Goal: Information Seeking & Learning: Learn about a topic

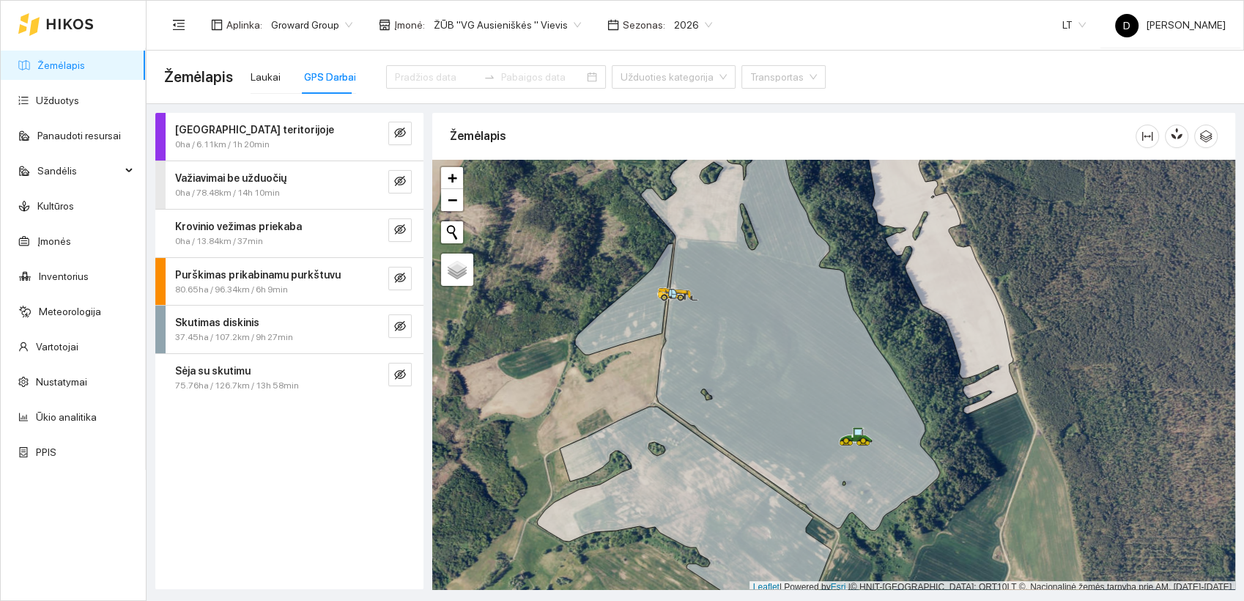
scroll to position [4, 0]
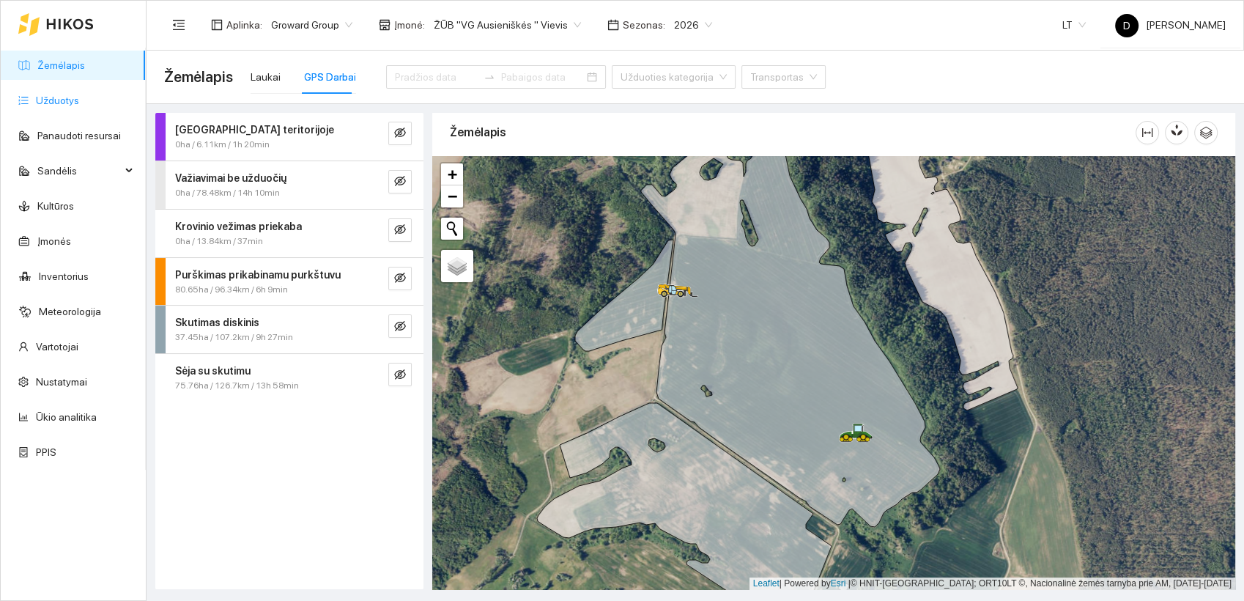
click at [53, 101] on link "Užduotys" at bounding box center [57, 100] width 43 height 12
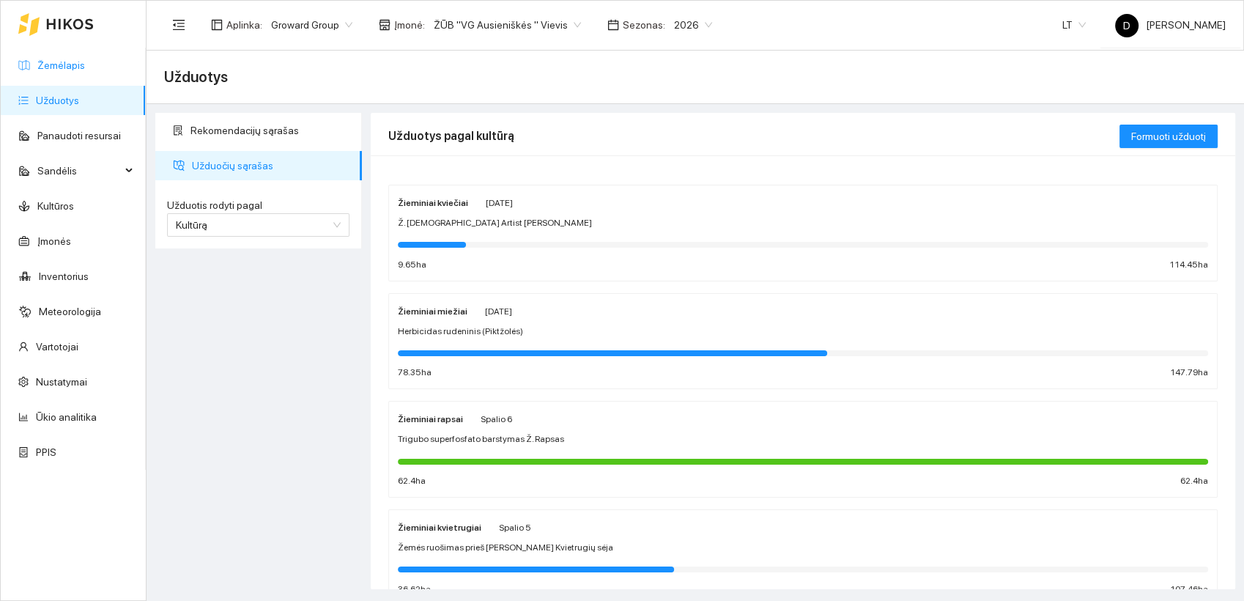
click at [56, 63] on link "Žemėlapis" at bounding box center [61, 65] width 48 height 12
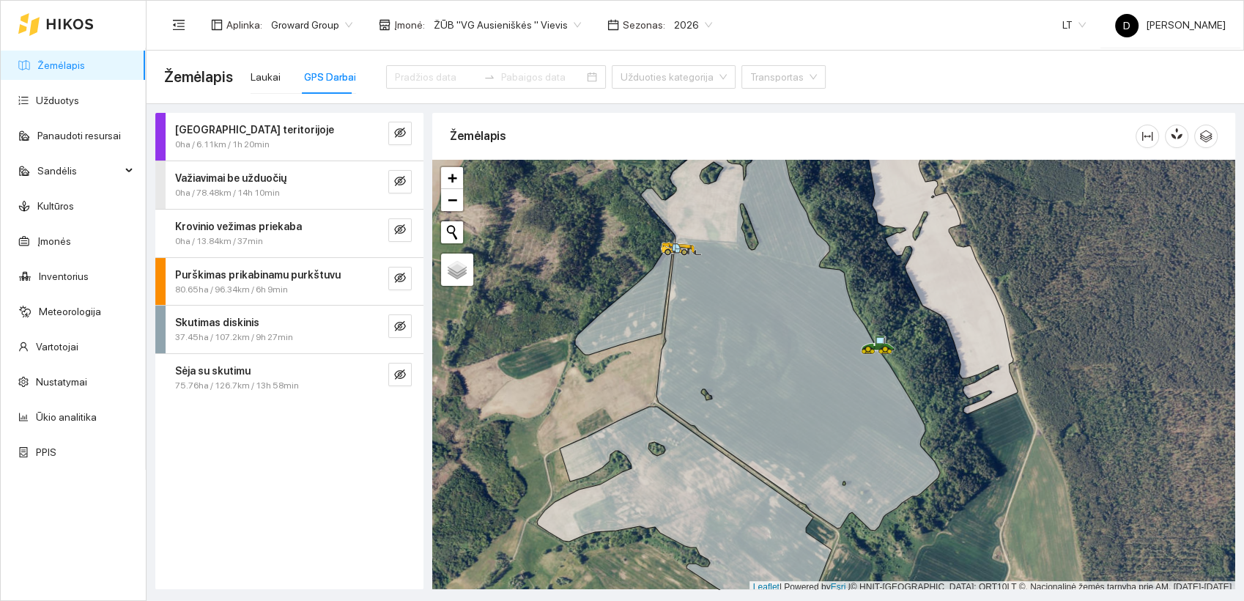
click at [317, 461] on div "[GEOGRAPHIC_DATA] teritorijoje 0ha / 6.11km / 1h 20min Važiavimai be užduočių 0…" at bounding box center [289, 351] width 268 height 476
click at [275, 69] on div "Laukai" at bounding box center [265, 77] width 30 height 16
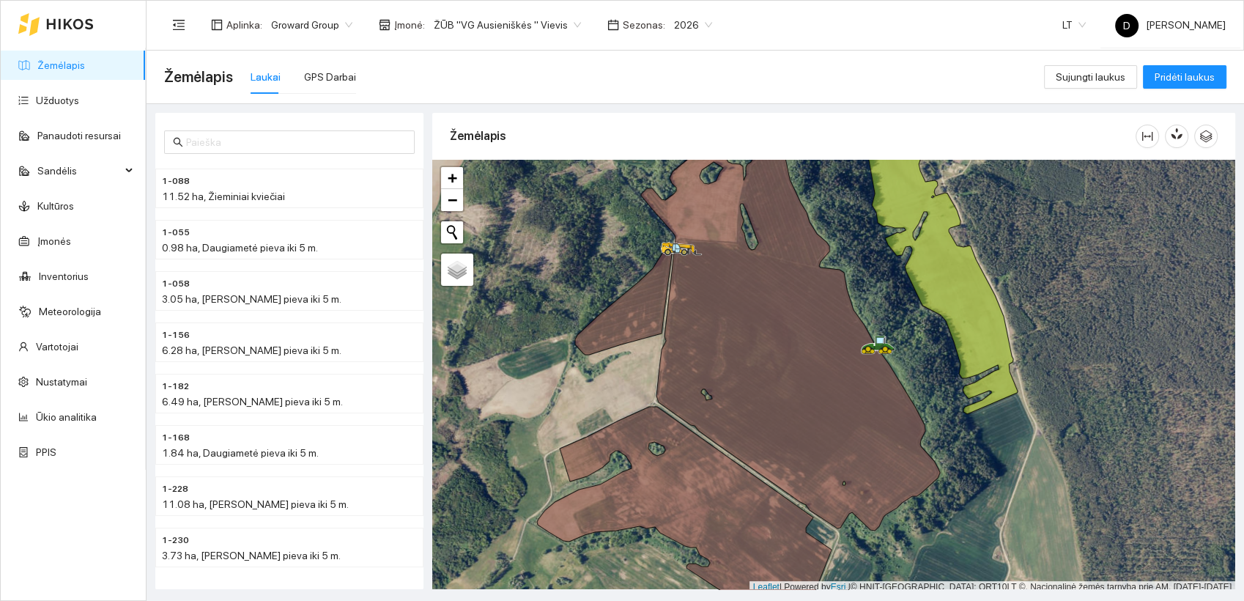
click at [59, 68] on link "Žemėlapis" at bounding box center [61, 65] width 48 height 12
drag, startPoint x: 607, startPoint y: 83, endPoint x: 615, endPoint y: 95, distance: 14.8
click at [608, 86] on div "Žemėlapis Laukai GPS Darbai" at bounding box center [604, 76] width 880 height 47
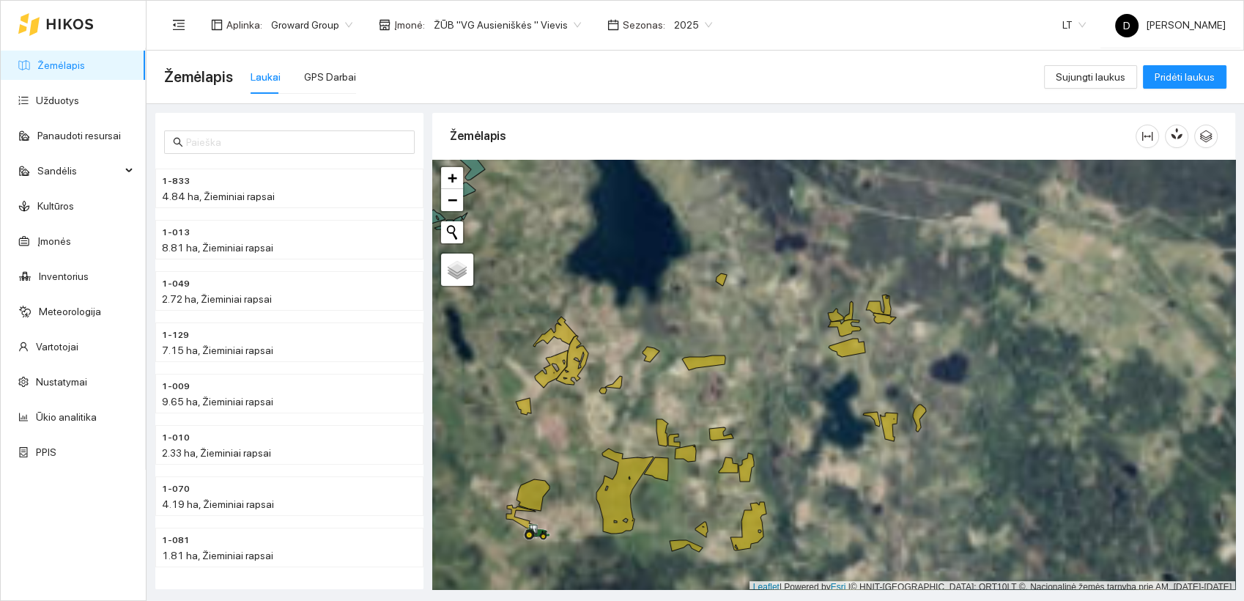
scroll to position [4, 0]
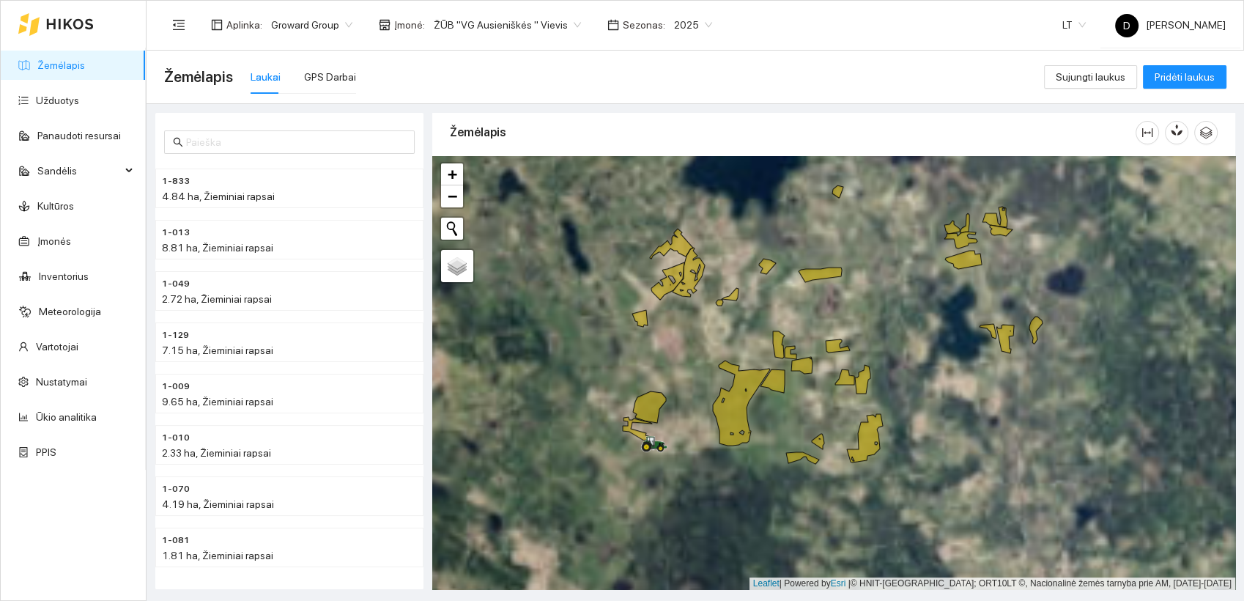
drag, startPoint x: 839, startPoint y: 483, endPoint x: 967, endPoint y: 378, distance: 166.1
click at [967, 378] on div at bounding box center [833, 373] width 803 height 434
click at [318, 74] on div "GPS Darbai" at bounding box center [330, 77] width 52 height 16
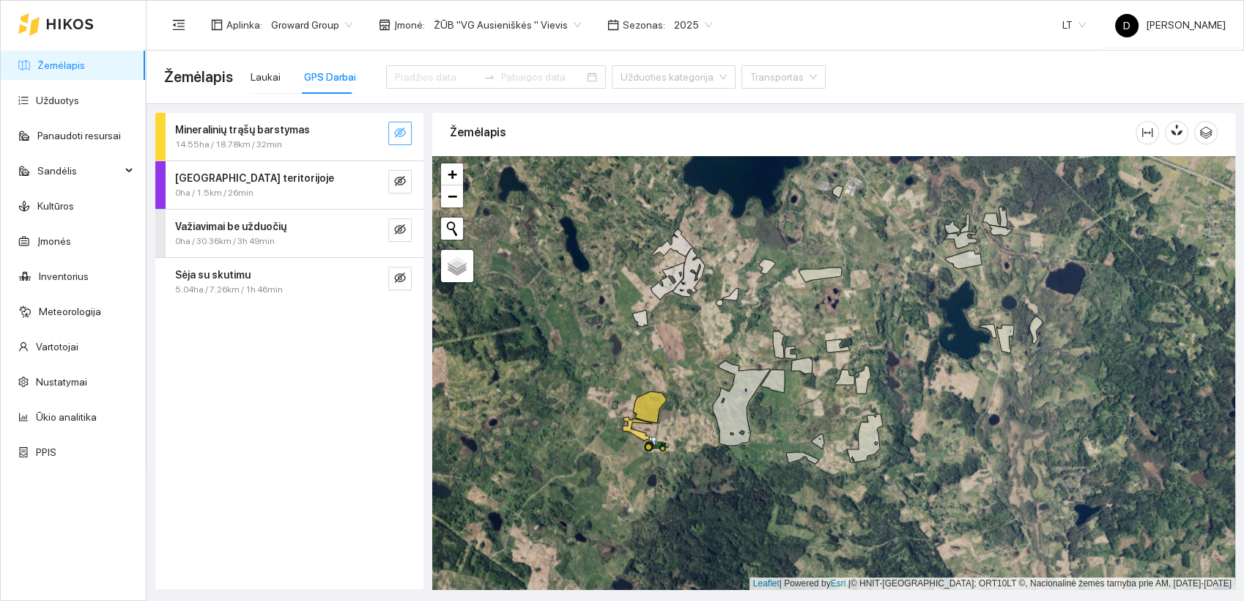
click at [402, 135] on icon "eye-invisible" at bounding box center [400, 132] width 12 height 10
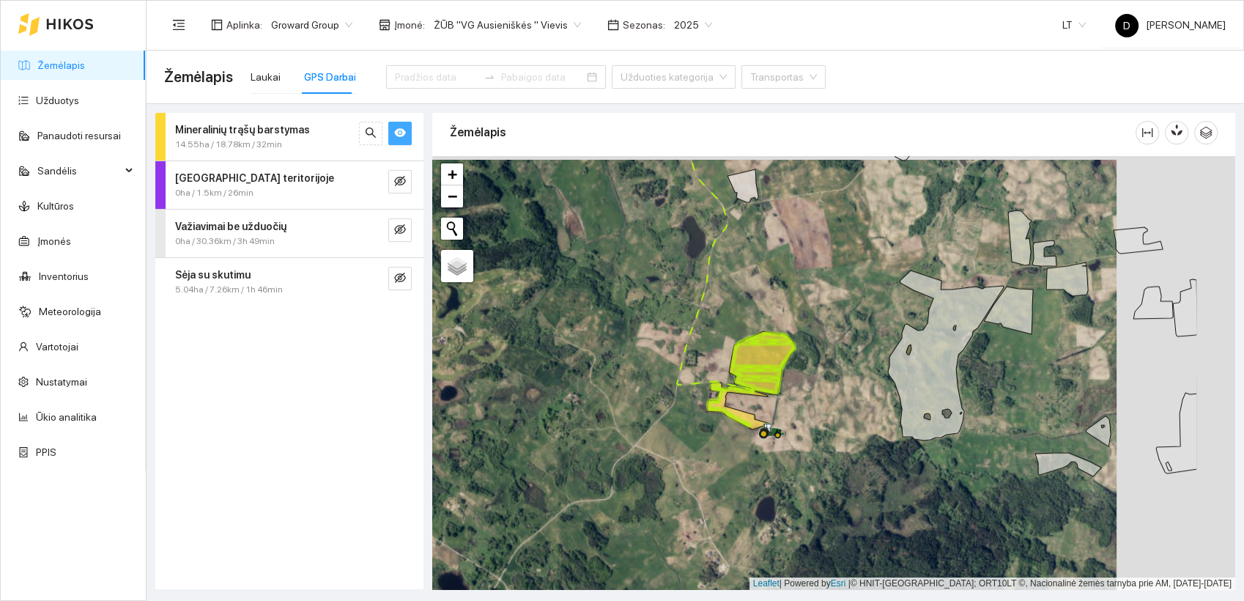
drag, startPoint x: 739, startPoint y: 424, endPoint x: 576, endPoint y: 431, distance: 162.7
click at [576, 431] on div at bounding box center [833, 373] width 803 height 434
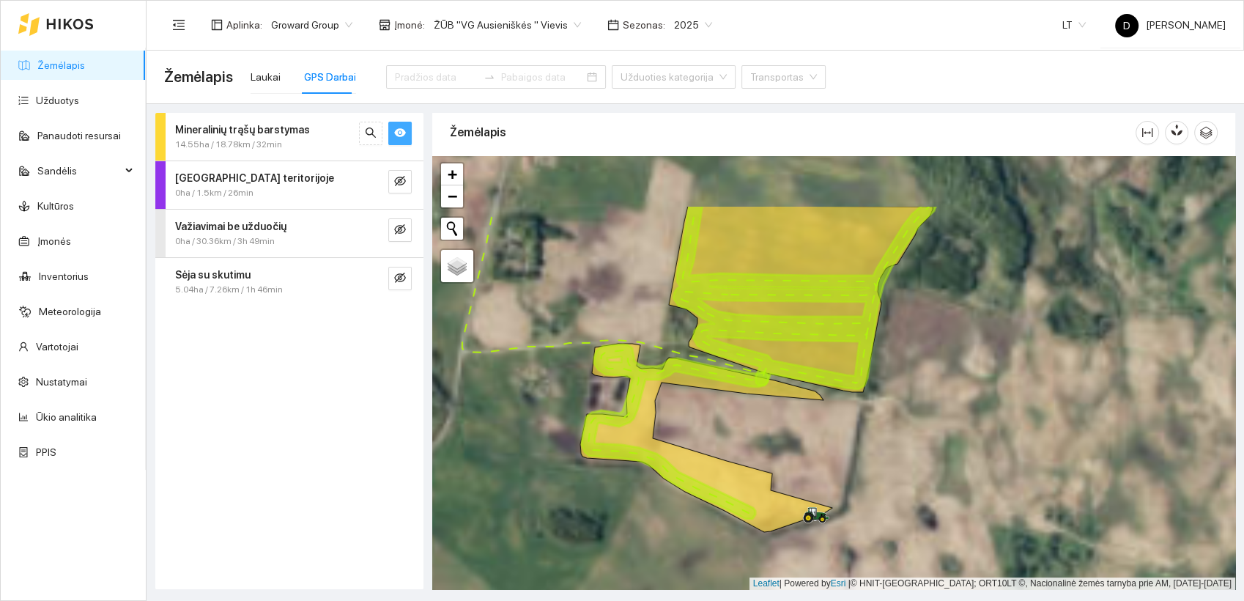
drag, startPoint x: 882, startPoint y: 424, endPoint x: 527, endPoint y: 513, distance: 366.2
click at [529, 516] on div at bounding box center [833, 373] width 803 height 434
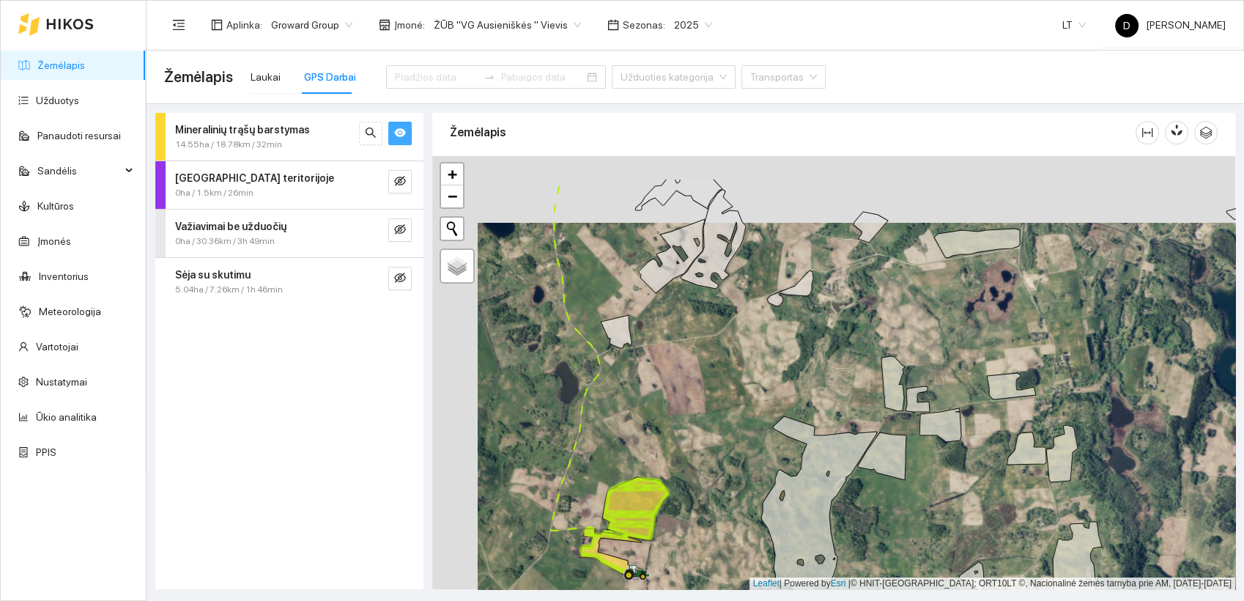
drag, startPoint x: 758, startPoint y: 317, endPoint x: 803, endPoint y: 384, distance: 80.6
click at [803, 384] on div at bounding box center [833, 373] width 803 height 434
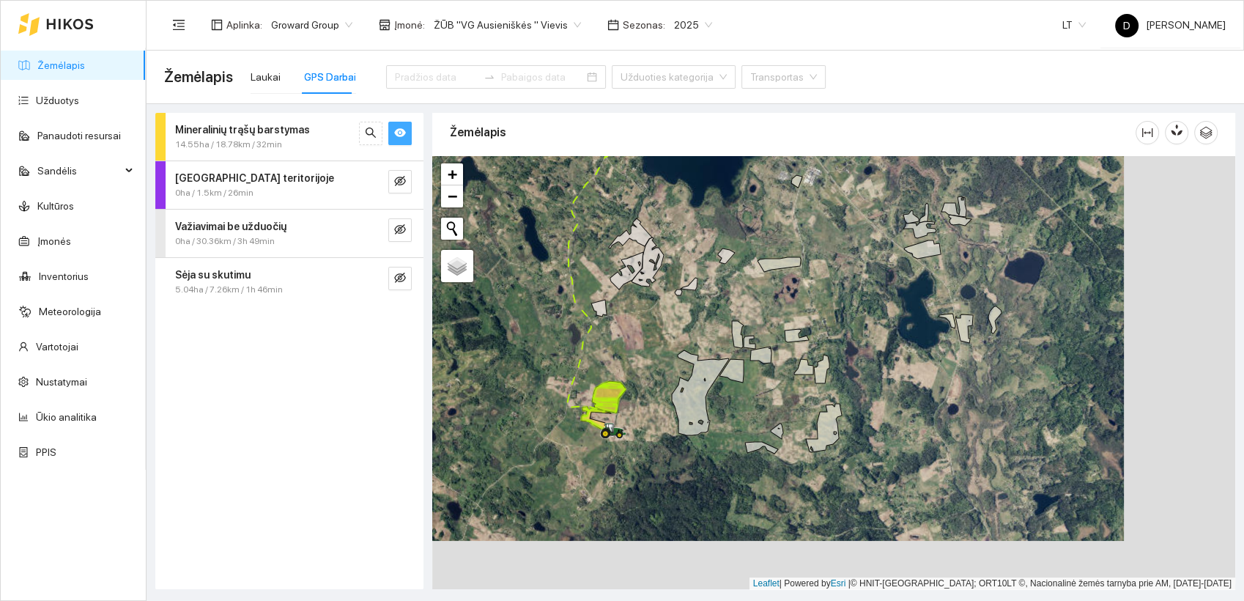
drag, startPoint x: 830, startPoint y: 384, endPoint x: 719, endPoint y: 335, distance: 121.4
click at [719, 335] on div at bounding box center [833, 373] width 803 height 434
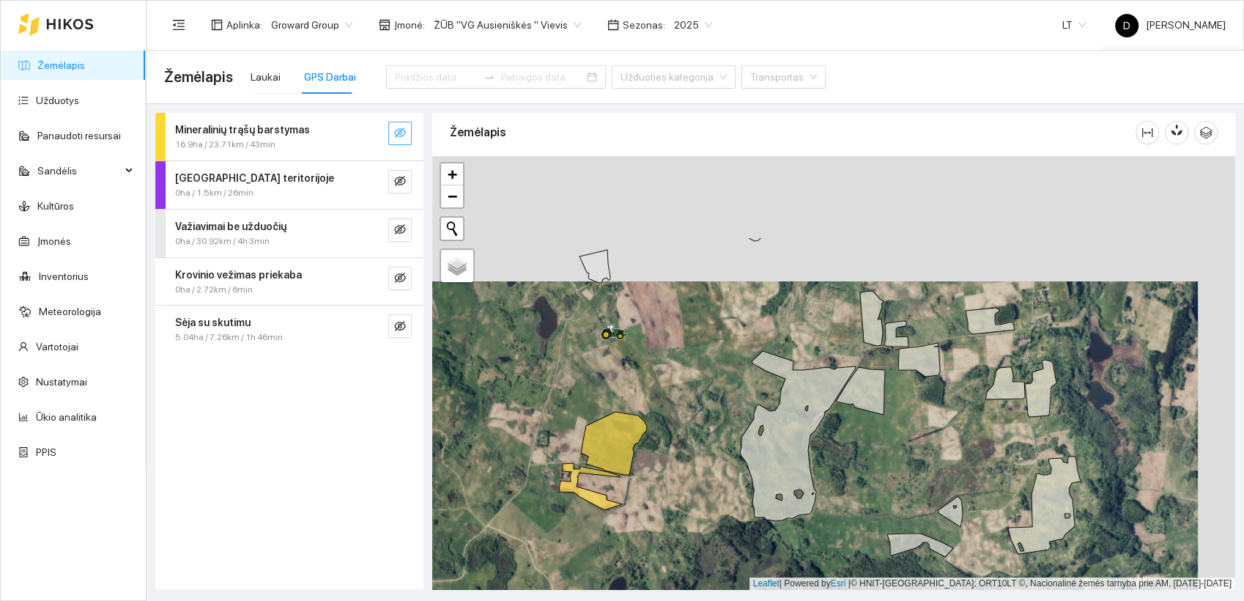
drag, startPoint x: 732, startPoint y: 363, endPoint x: 695, endPoint y: 488, distance: 130.7
click at [695, 488] on div at bounding box center [833, 373] width 803 height 434
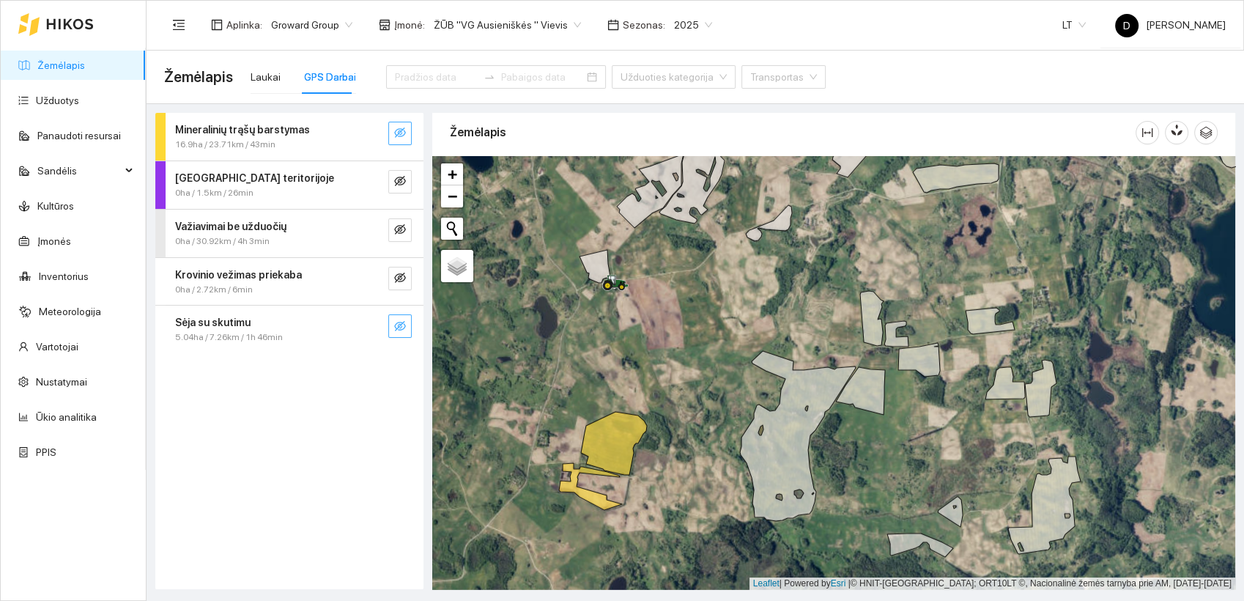
click at [401, 324] on icon "eye-invisible" at bounding box center [400, 326] width 12 height 12
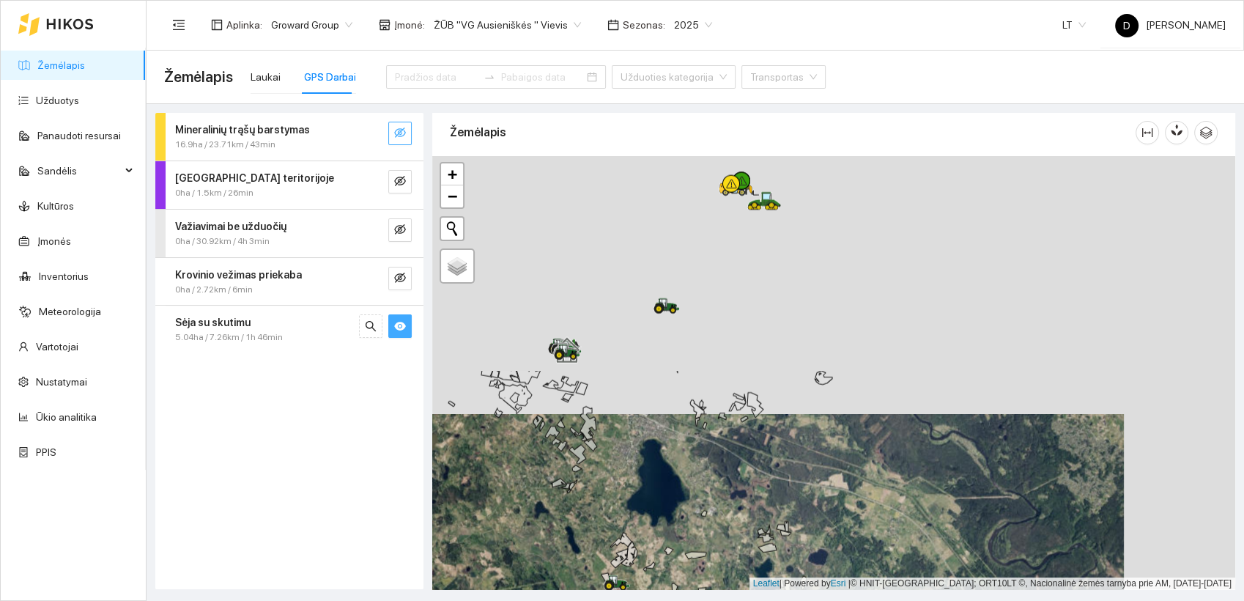
drag, startPoint x: 832, startPoint y: 228, endPoint x: 715, endPoint y: 492, distance: 289.2
click at [715, 491] on div at bounding box center [833, 373] width 803 height 434
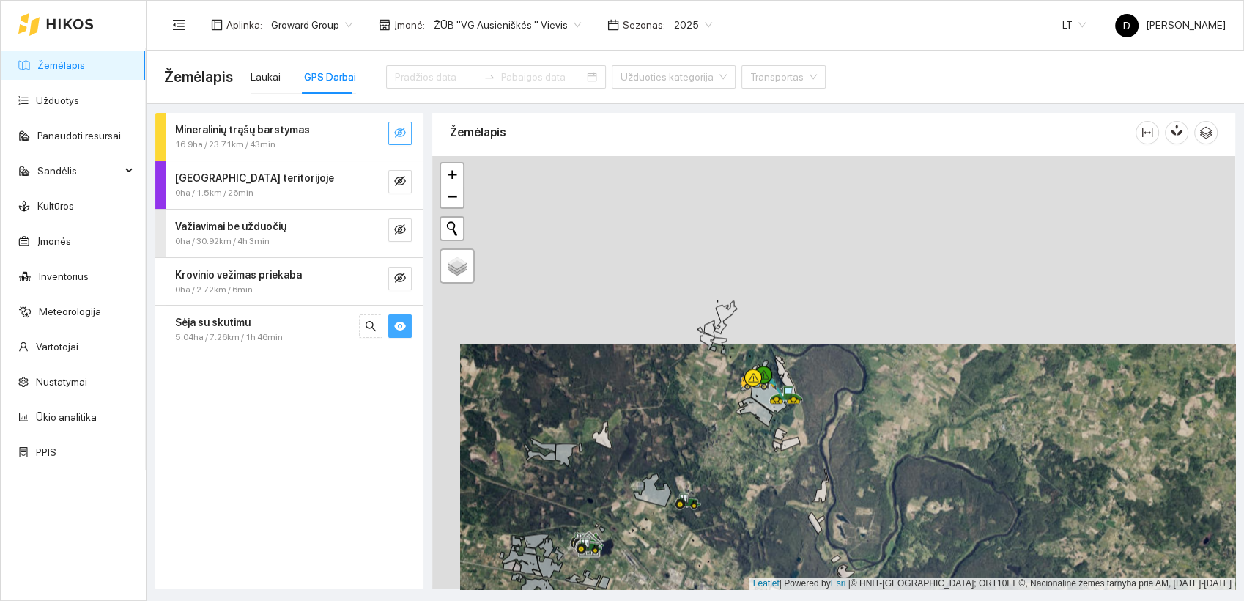
drag, startPoint x: 699, startPoint y: 248, endPoint x: 730, endPoint y: 482, distance: 235.6
click at [728, 484] on div at bounding box center [833, 373] width 803 height 434
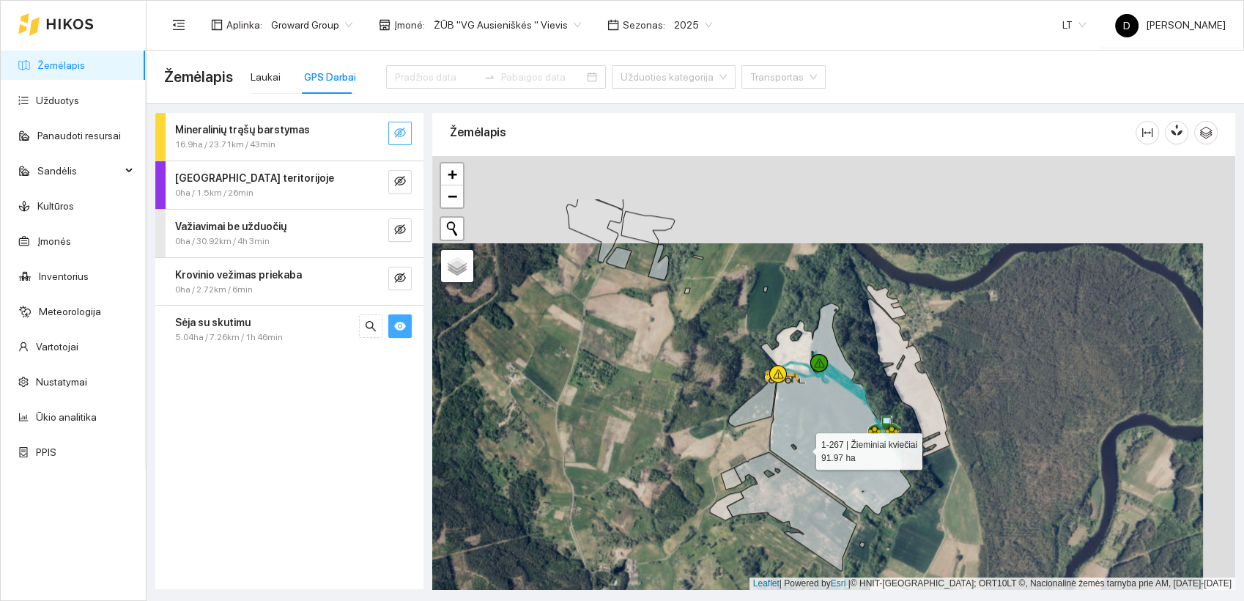
drag, startPoint x: 837, startPoint y: 357, endPoint x: 786, endPoint y: 488, distance: 140.1
click at [786, 488] on icon at bounding box center [835, 408] width 149 height 212
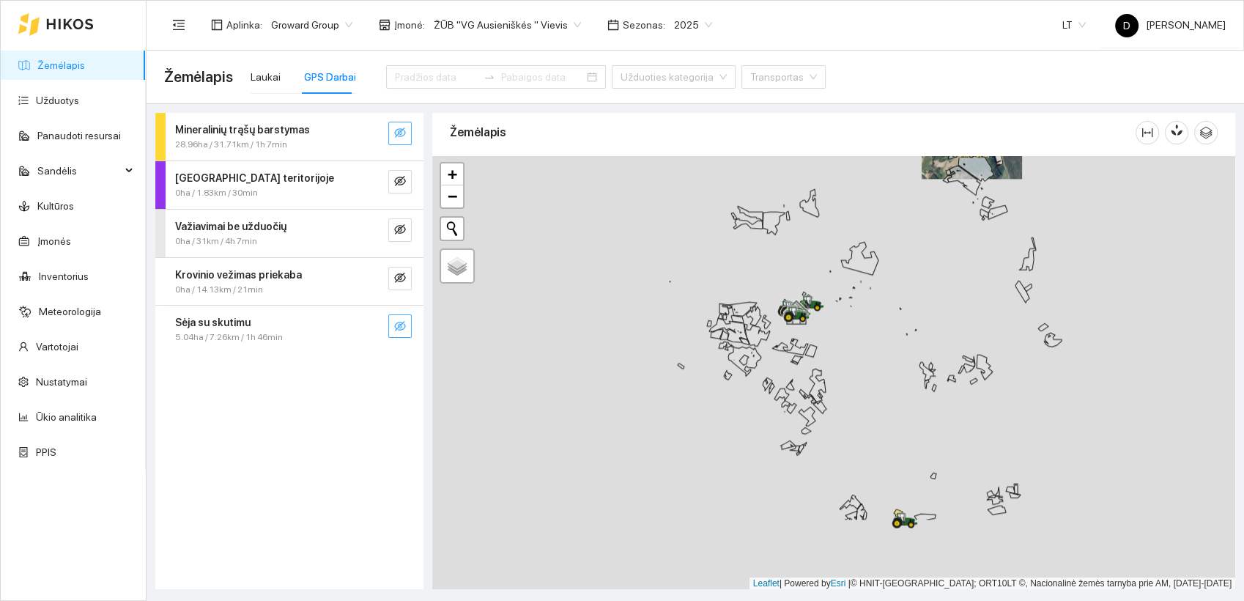
drag, startPoint x: 604, startPoint y: 404, endPoint x: 920, endPoint y: 272, distance: 341.8
click at [920, 272] on div at bounding box center [833, 373] width 803 height 434
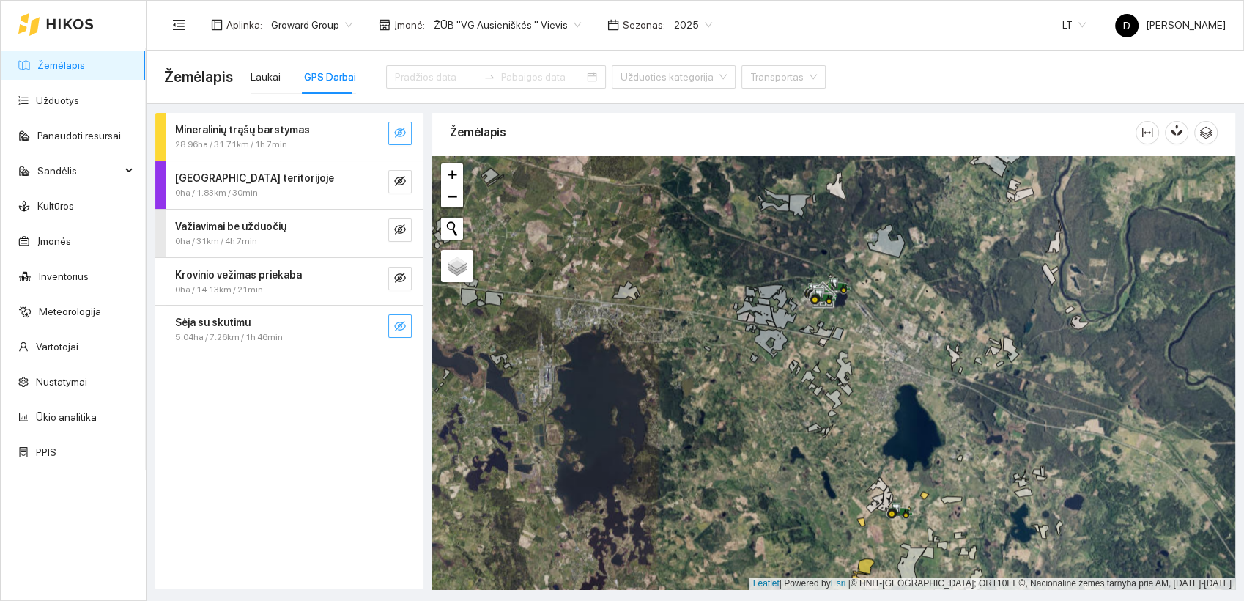
click at [399, 127] on icon "eye-invisible" at bounding box center [400, 133] width 12 height 12
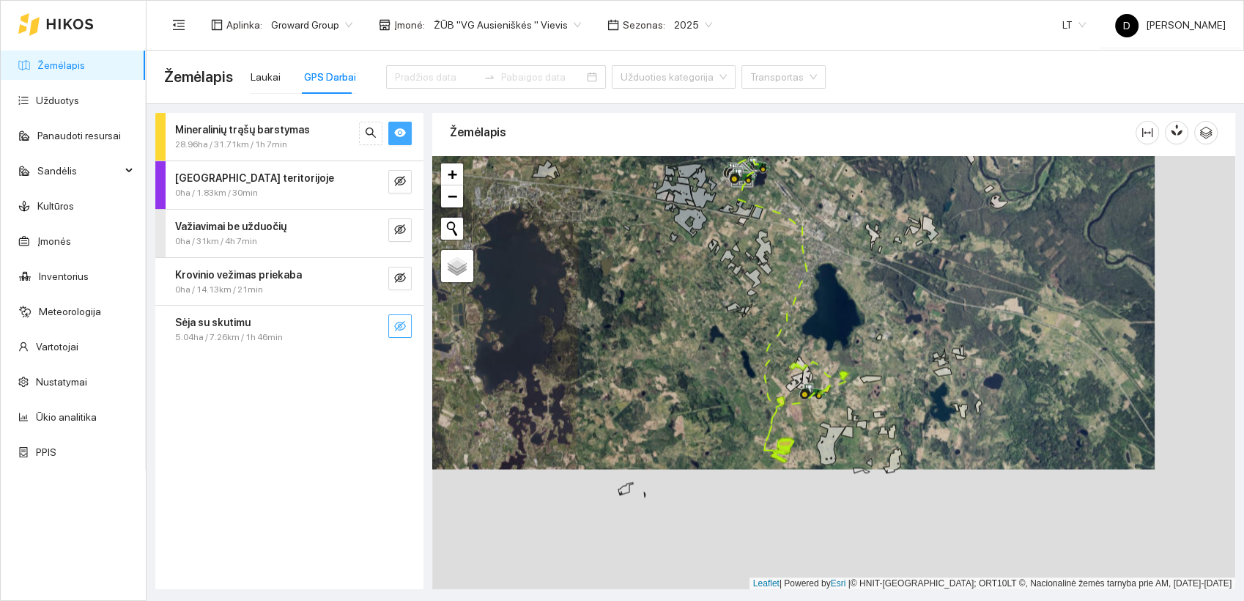
drag, startPoint x: 736, startPoint y: 425, endPoint x: 642, endPoint y: 296, distance: 159.4
click at [643, 296] on div at bounding box center [833, 373] width 803 height 434
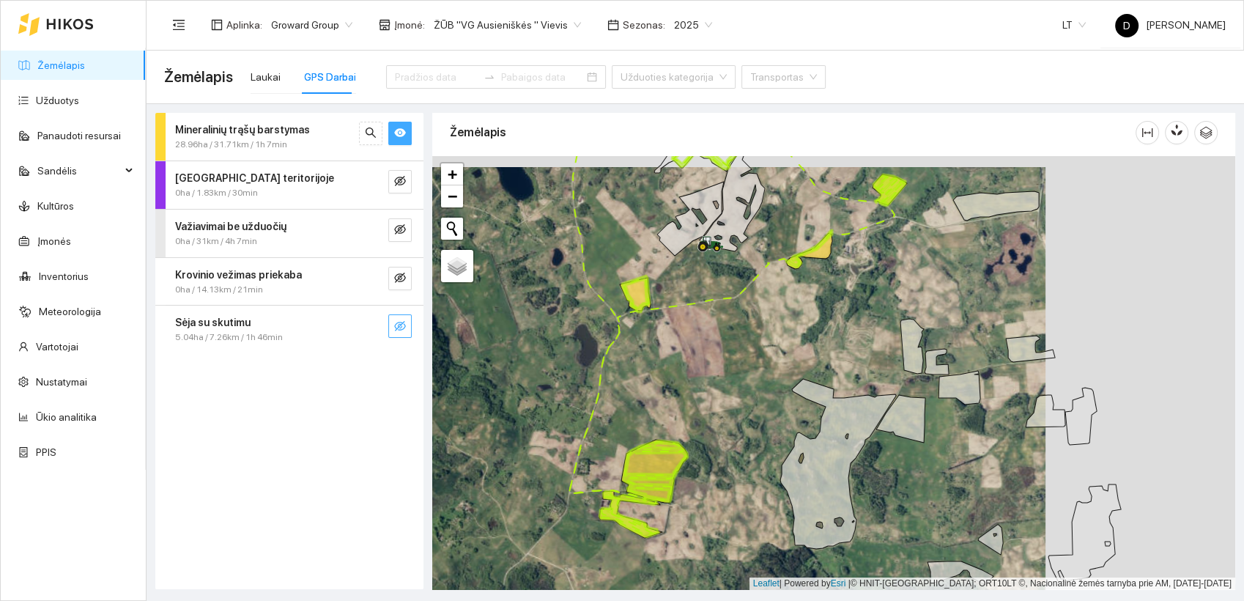
drag, startPoint x: 719, startPoint y: 380, endPoint x: 529, endPoint y: 391, distance: 190.0
click at [529, 391] on div at bounding box center [833, 373] width 803 height 434
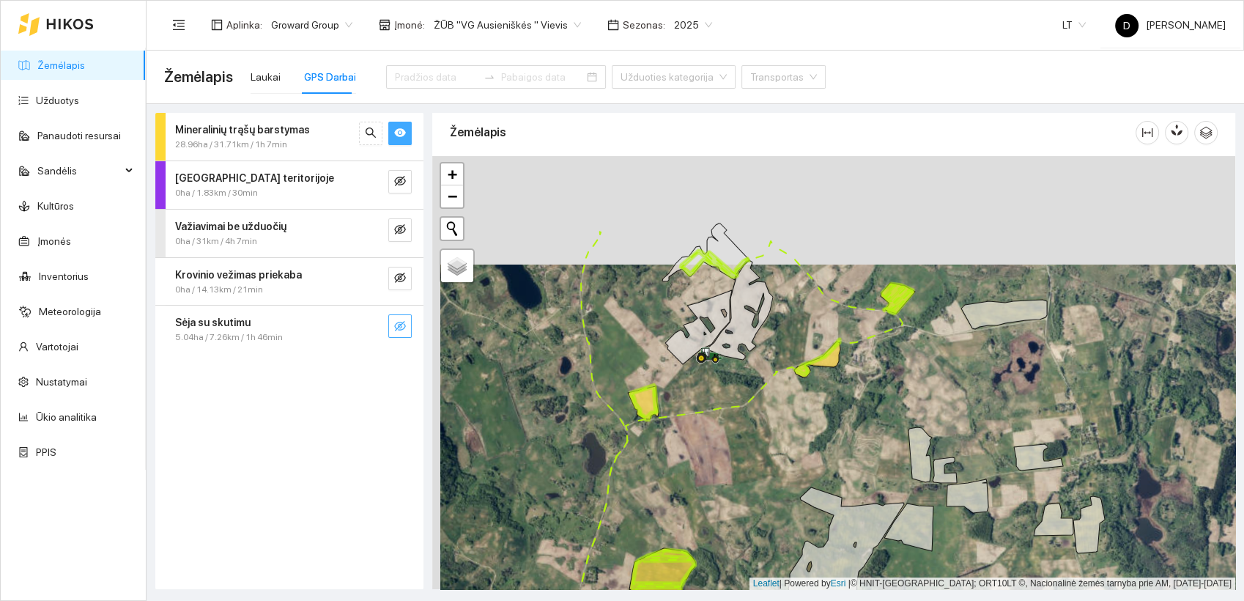
drag, startPoint x: 856, startPoint y: 201, endPoint x: 866, endPoint y: 325, distance: 124.1
click at [866, 325] on div at bounding box center [833, 373] width 803 height 434
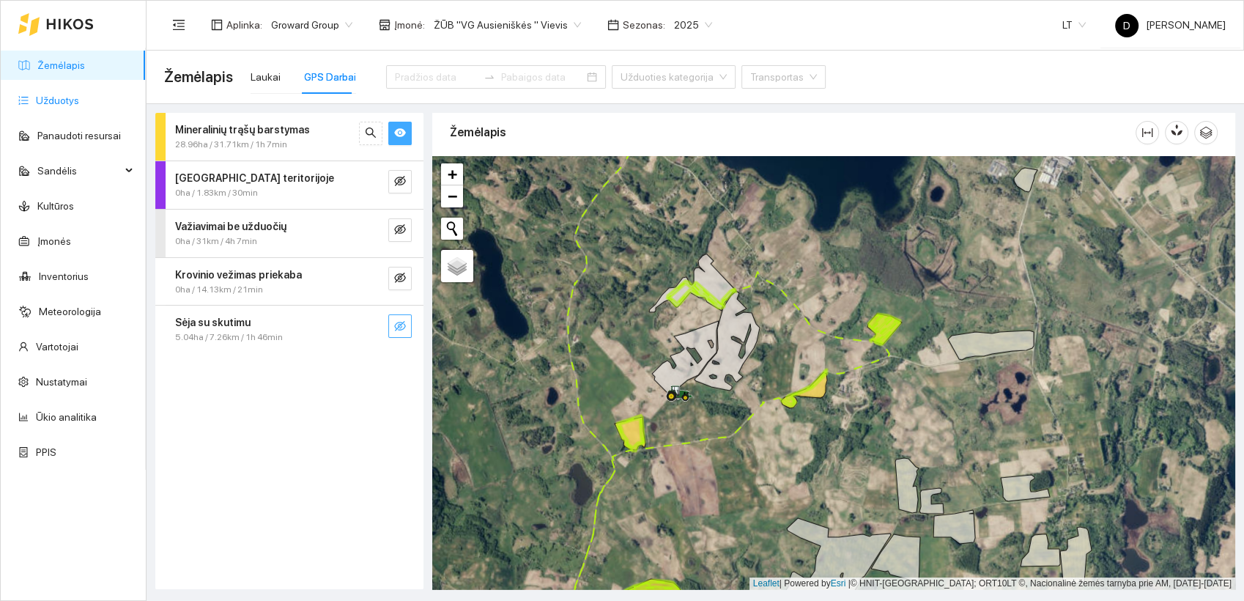
click at [67, 106] on link "Užduotys" at bounding box center [57, 100] width 43 height 12
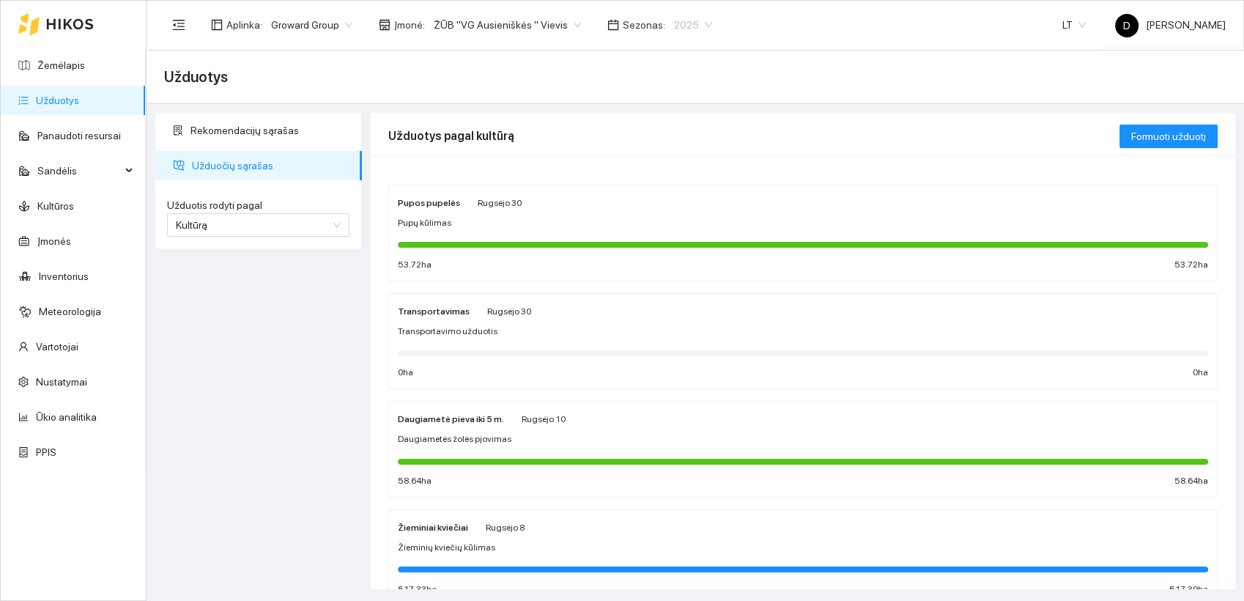
click at [674, 21] on span "2025" at bounding box center [693, 25] width 38 height 22
click at [679, 190] on div "2026" at bounding box center [675, 194] width 38 height 16
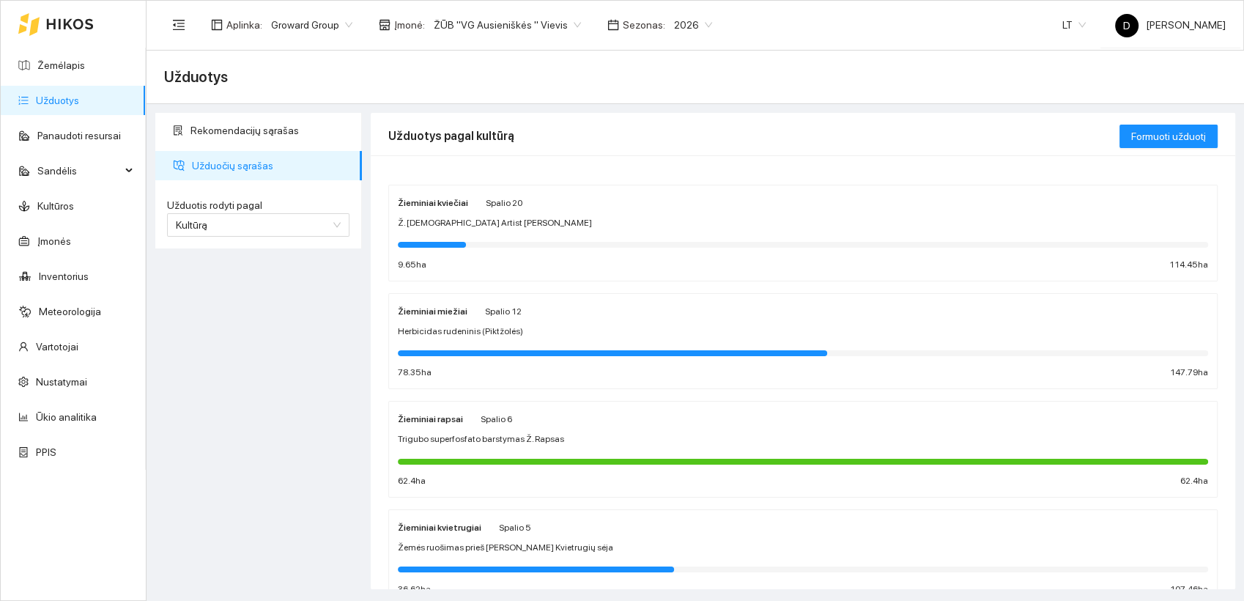
click at [445, 202] on strong "Žieminiai kviečiai" at bounding box center [433, 203] width 70 height 10
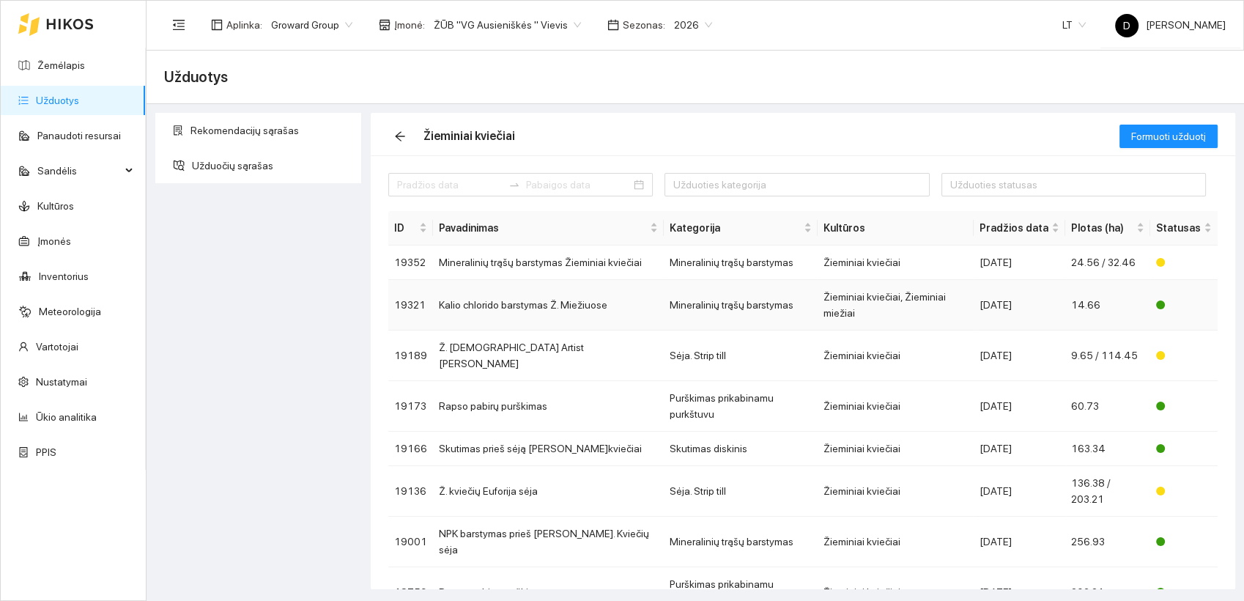
click at [505, 296] on td "Kalio chlorido barstymas Ž. Miežiuose" at bounding box center [548, 305] width 231 height 51
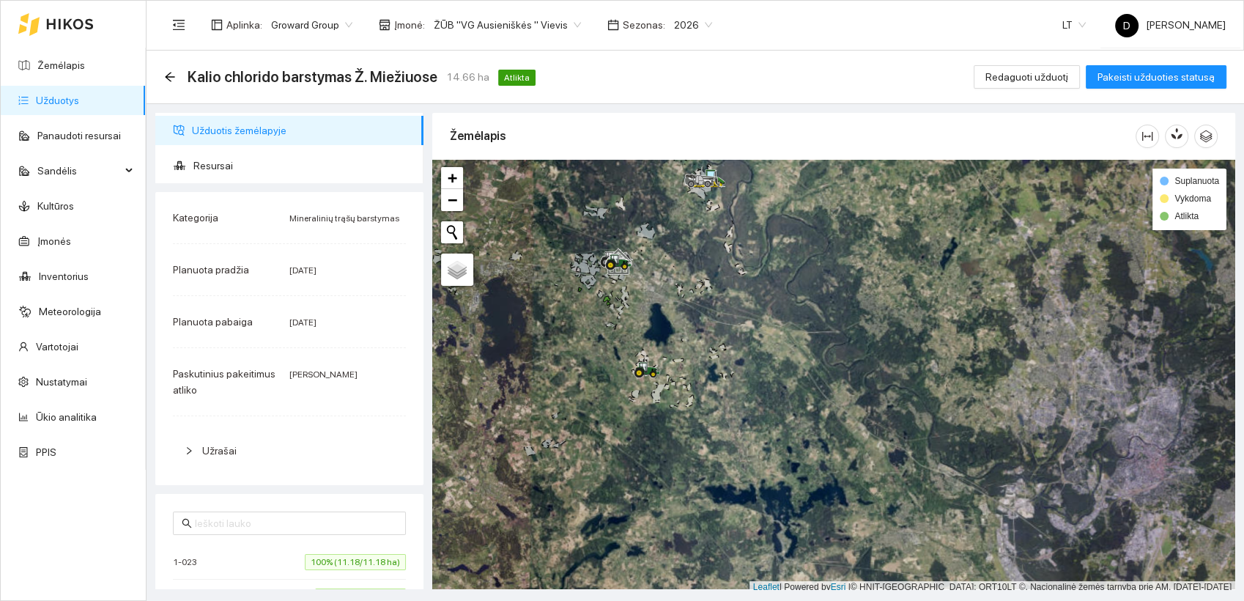
scroll to position [4, 0]
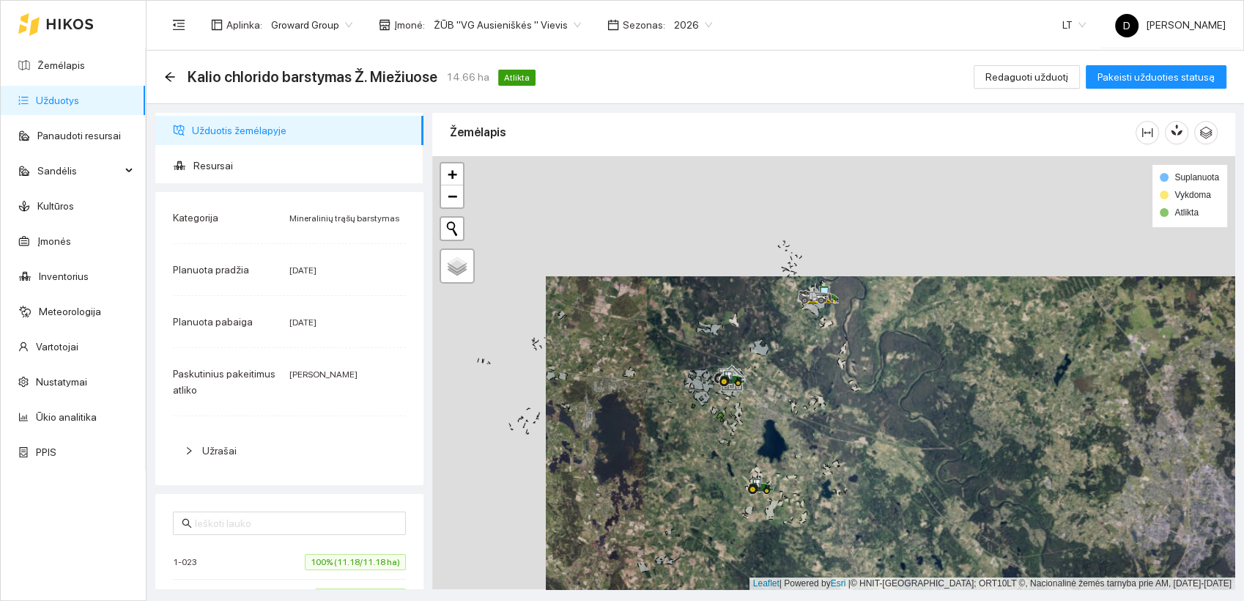
drag, startPoint x: 551, startPoint y: 330, endPoint x: 668, endPoint y: 453, distance: 169.4
click at [667, 451] on div at bounding box center [833, 373] width 803 height 434
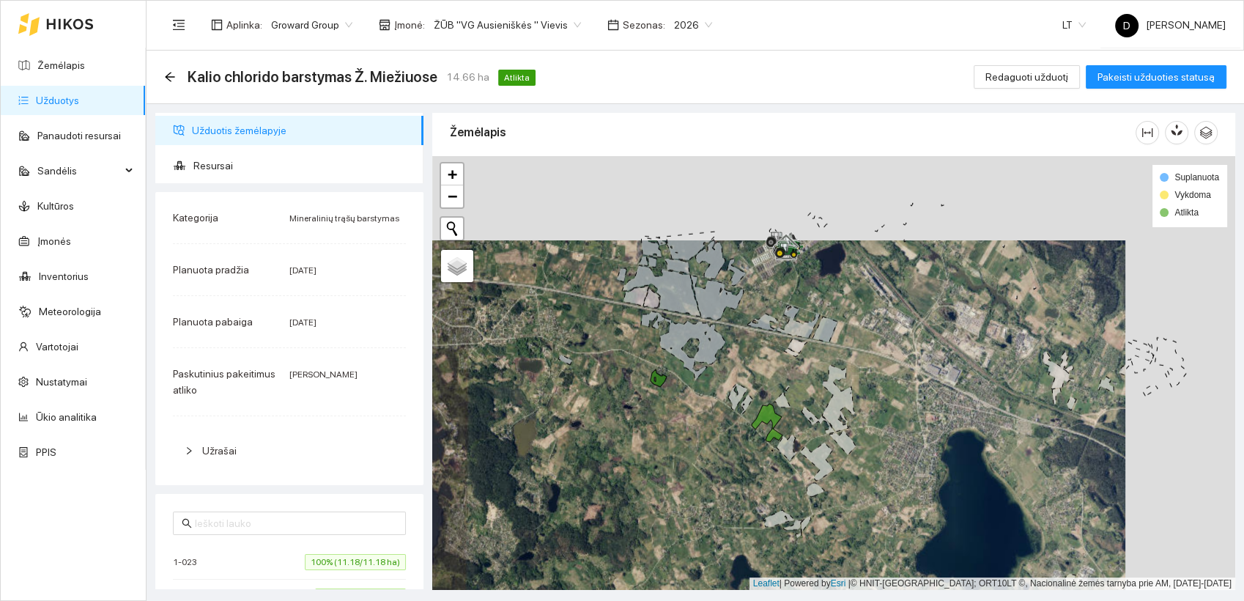
drag, startPoint x: 701, startPoint y: 334, endPoint x: 590, endPoint y: 416, distance: 138.3
click at [590, 418] on div at bounding box center [833, 373] width 803 height 434
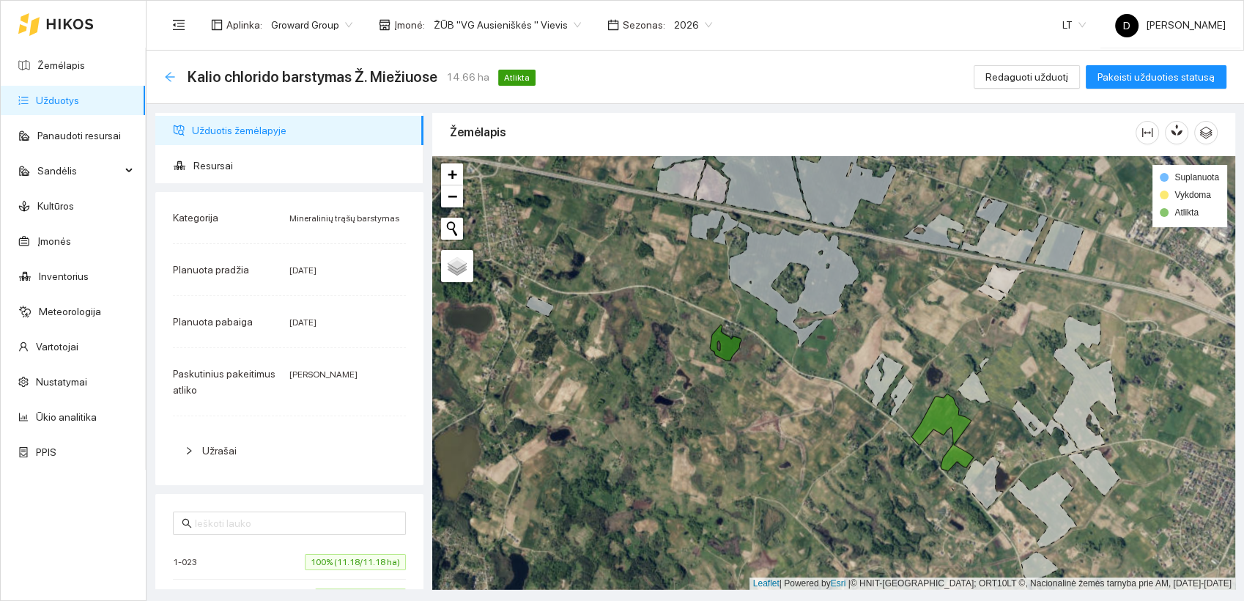
click at [169, 78] on icon "arrow-left" at bounding box center [170, 77] width 12 height 12
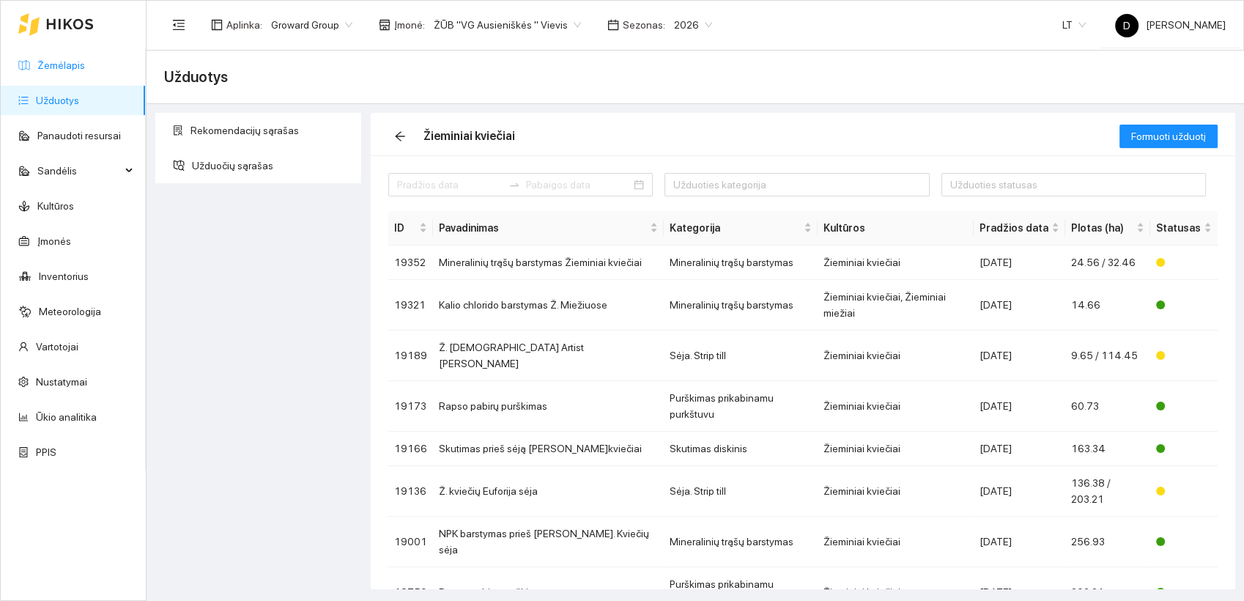
click at [75, 64] on link "Žemėlapis" at bounding box center [61, 65] width 48 height 12
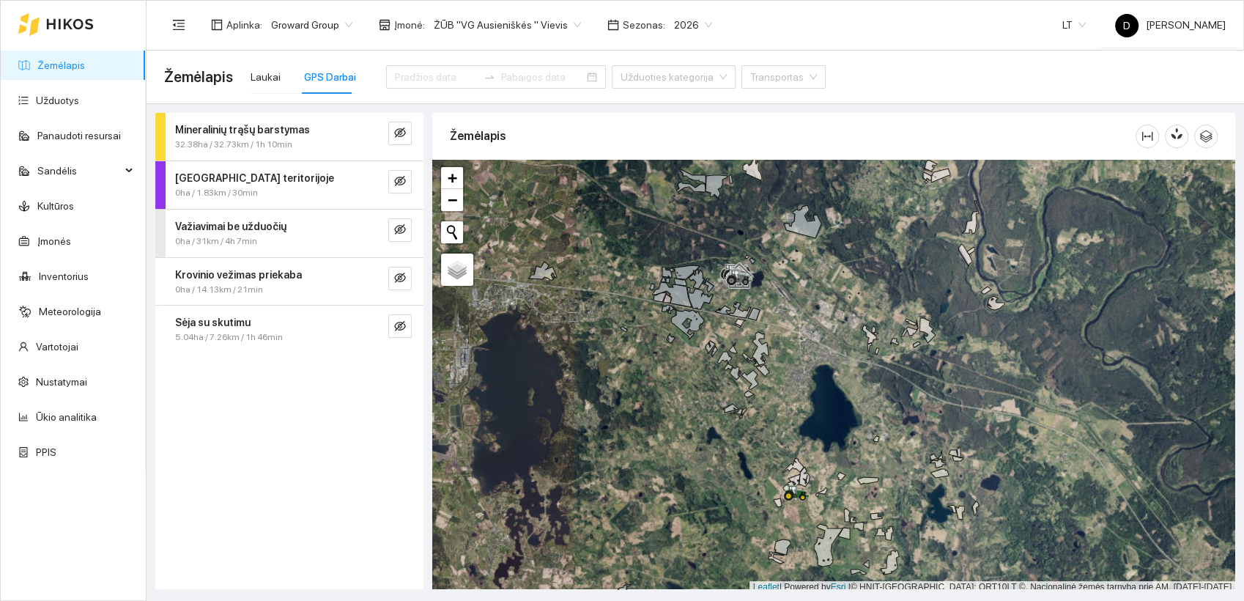
scroll to position [4, 0]
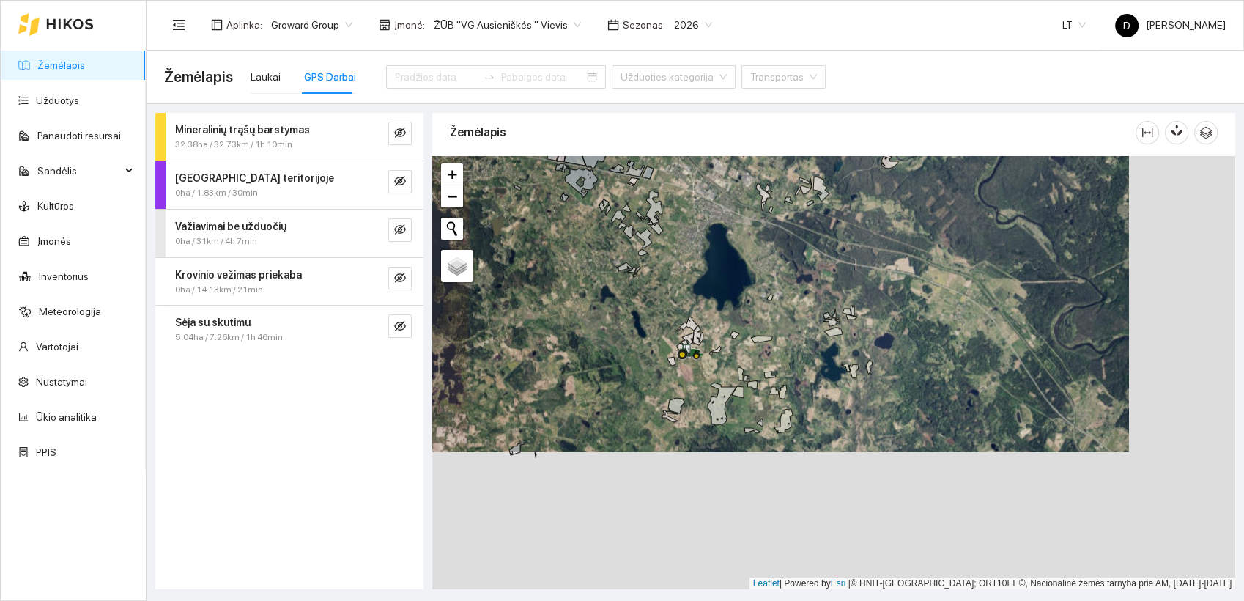
drag, startPoint x: 721, startPoint y: 453, endPoint x: 619, endPoint y: 315, distance: 171.7
click at [617, 314] on div at bounding box center [833, 373] width 803 height 434
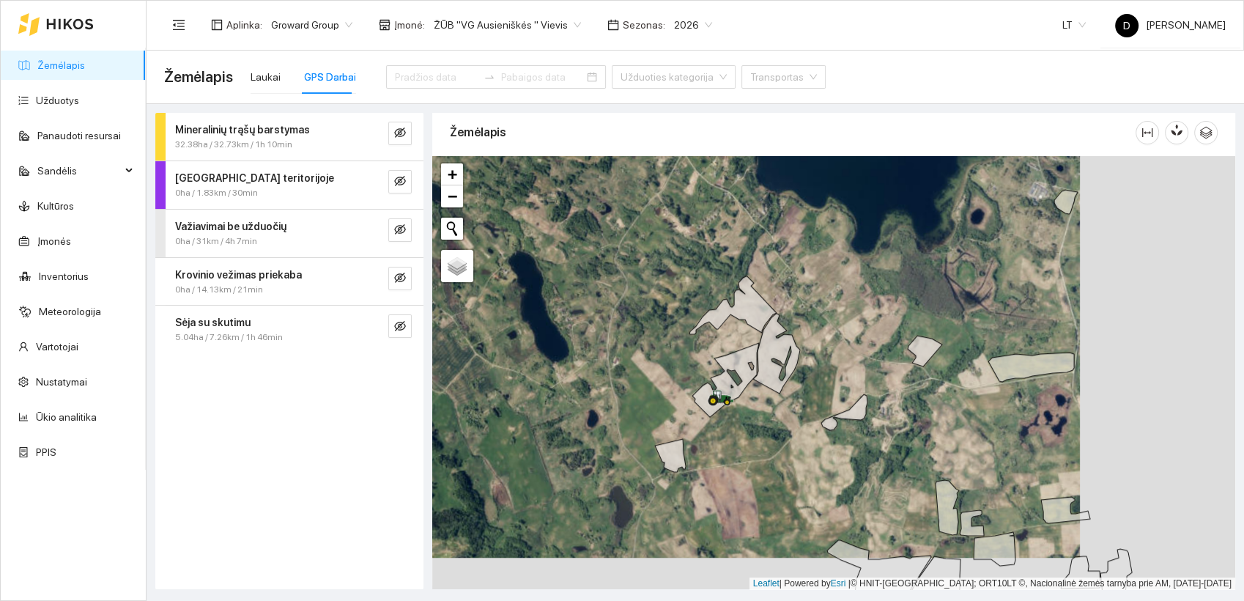
drag, startPoint x: 699, startPoint y: 422, endPoint x: 539, endPoint y: 389, distance: 163.0
click at [539, 389] on div at bounding box center [833, 373] width 803 height 434
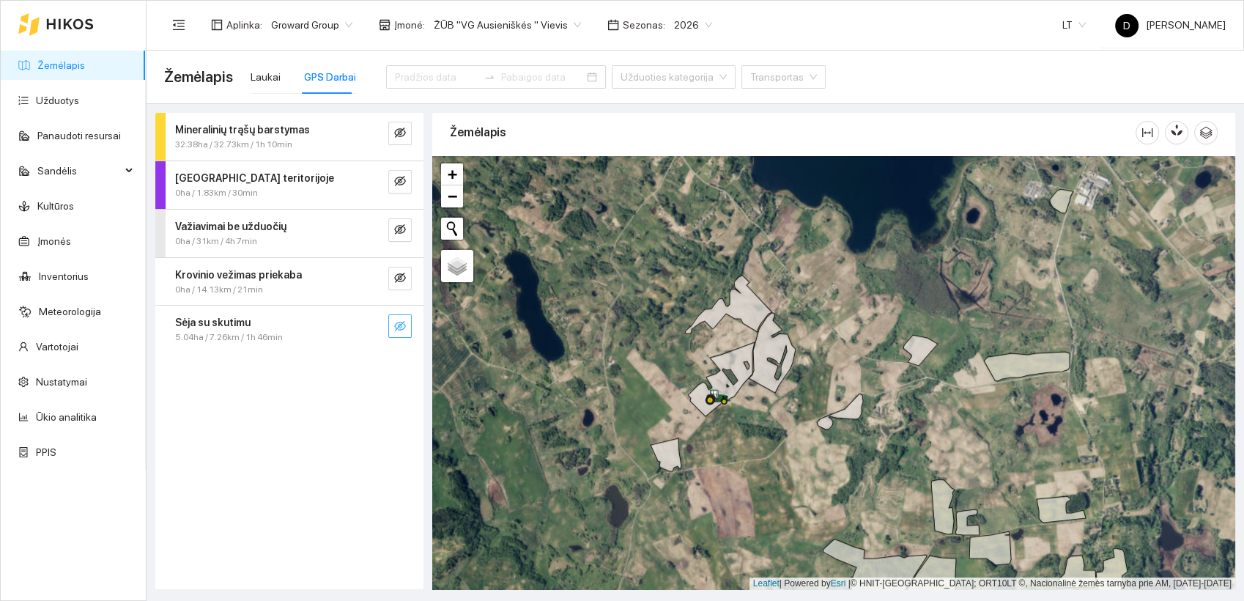
click at [395, 327] on icon "eye-invisible" at bounding box center [400, 326] width 12 height 12
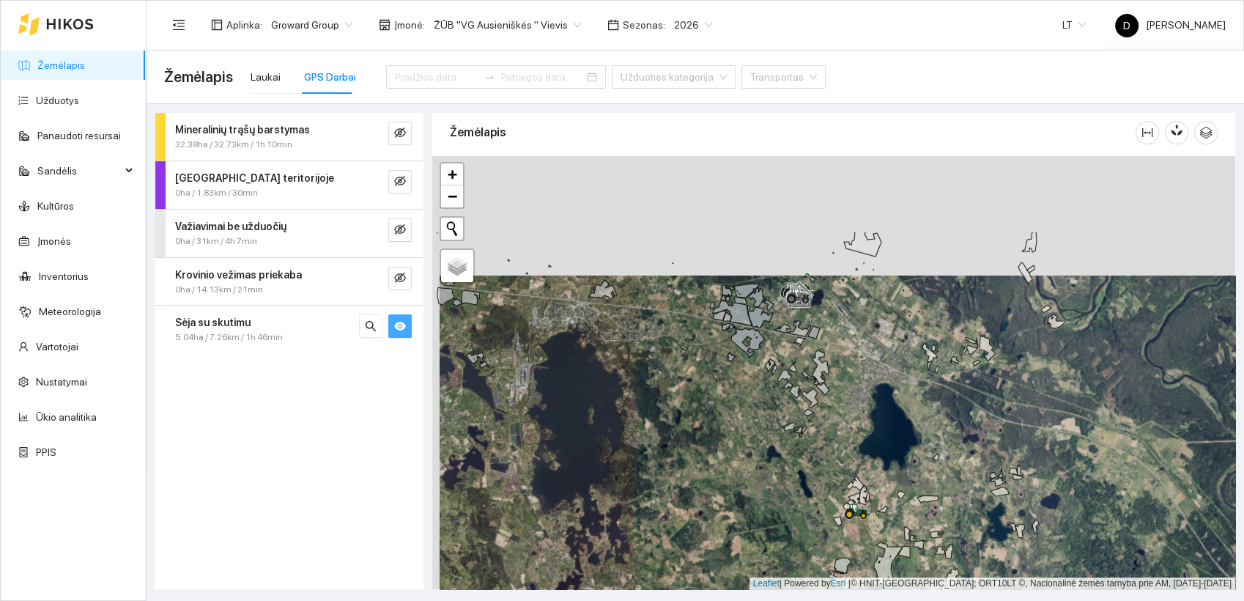
drag, startPoint x: 865, startPoint y: 228, endPoint x: 841, endPoint y: 431, distance: 204.9
click at [841, 431] on div at bounding box center [833, 373] width 803 height 434
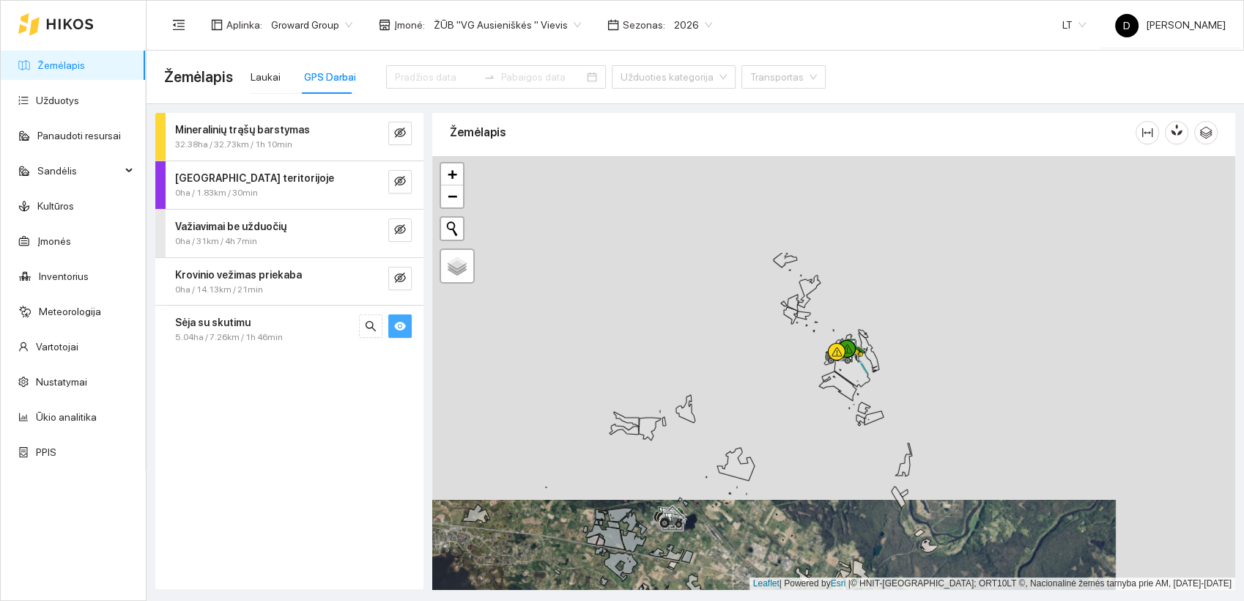
drag, startPoint x: 938, startPoint y: 242, endPoint x: 827, endPoint y: 433, distance: 220.6
click at [828, 401] on icon at bounding box center [837, 385] width 37 height 29
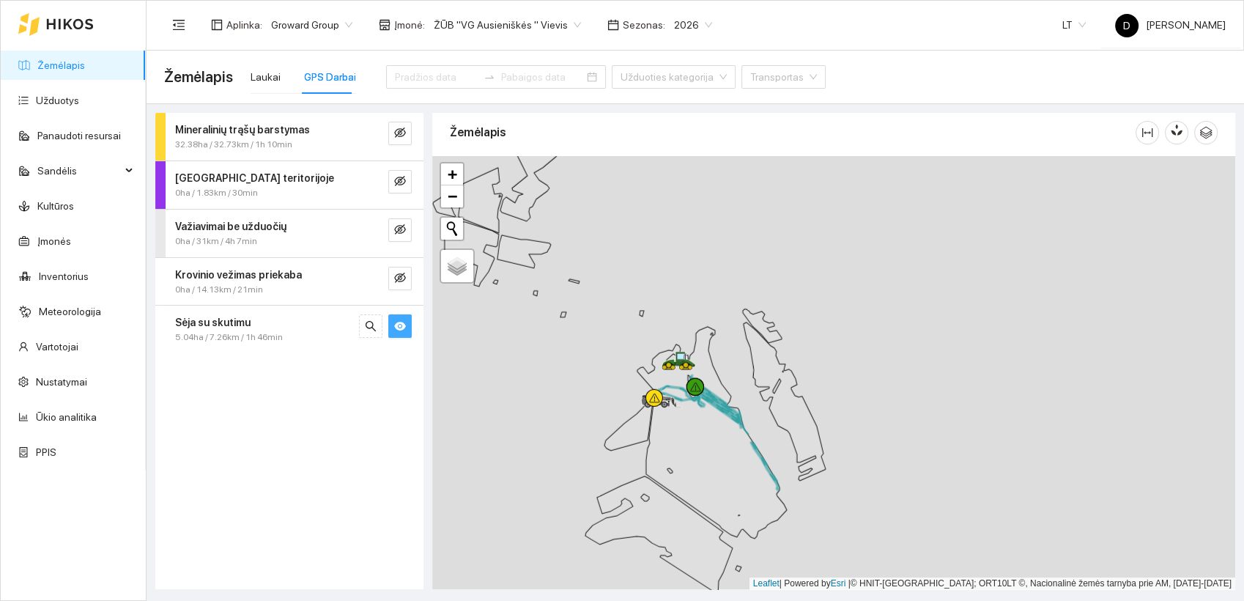
drag, startPoint x: 769, startPoint y: 362, endPoint x: 622, endPoint y: 371, distance: 147.5
click at [623, 372] on div at bounding box center [833, 373] width 803 height 434
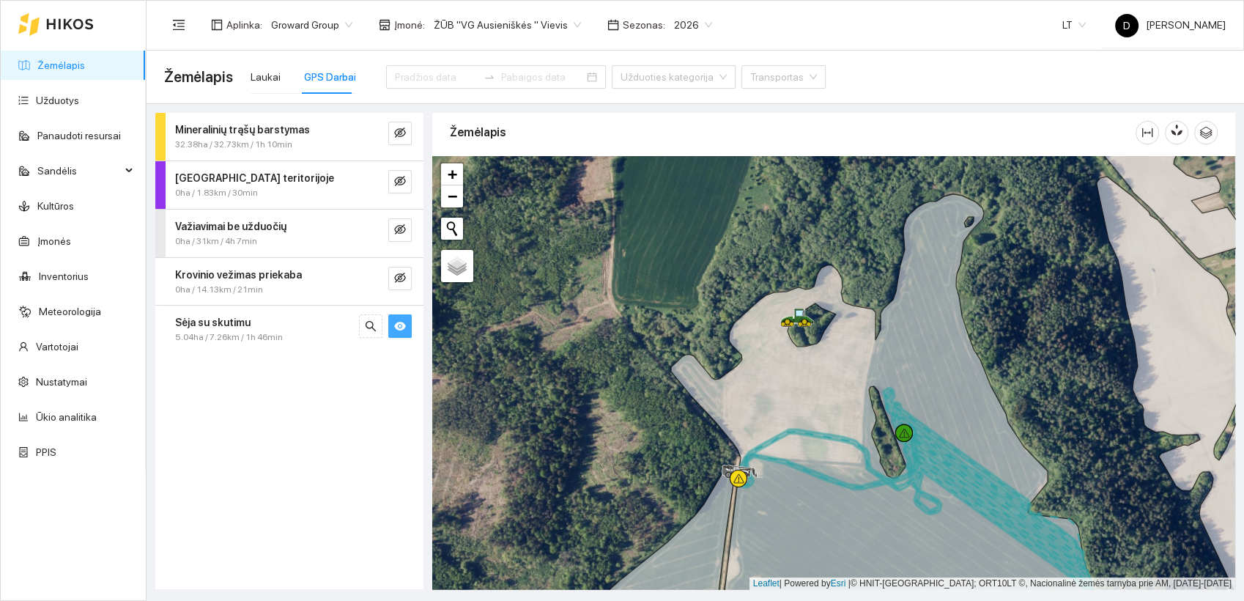
click at [406, 328] on button "button" at bounding box center [399, 325] width 23 height 23
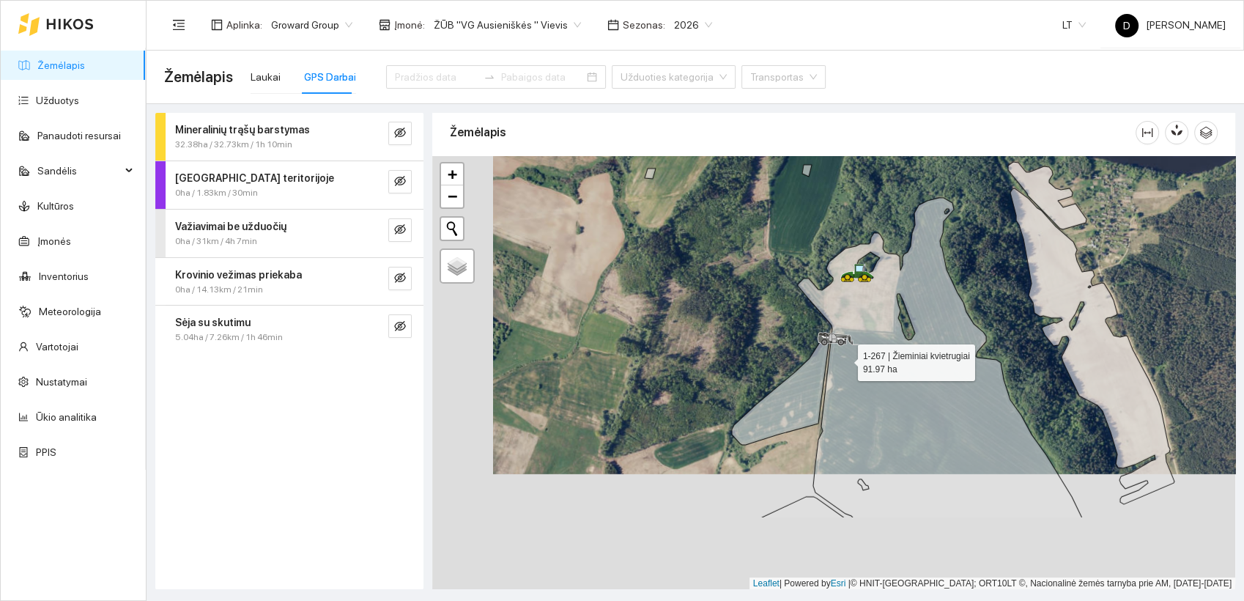
drag, startPoint x: 784, startPoint y: 475, endPoint x: 845, endPoint y: 359, distance: 130.7
click at [845, 359] on icon at bounding box center [940, 358] width 284 height 320
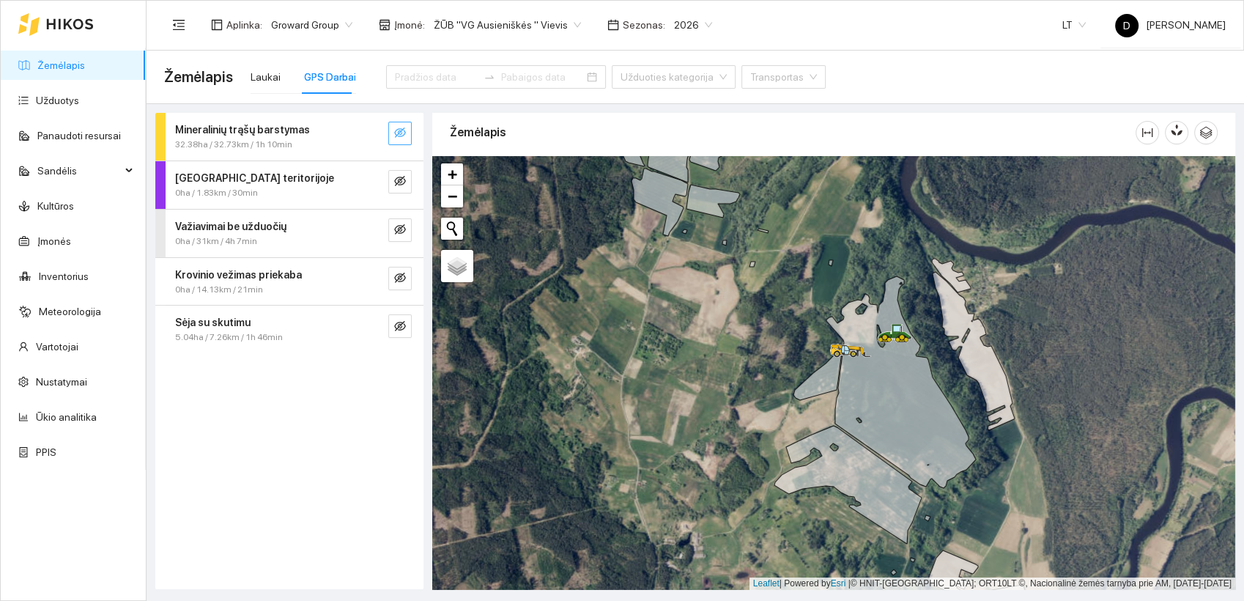
click at [406, 134] on button "button" at bounding box center [399, 133] width 23 height 23
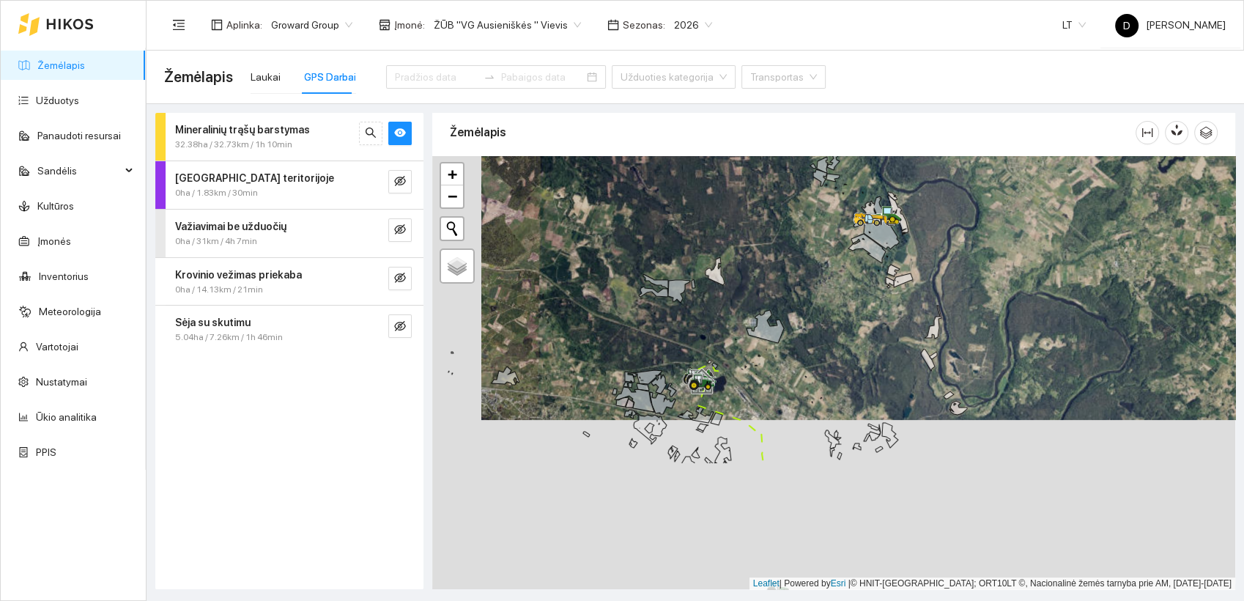
drag, startPoint x: 661, startPoint y: 489, endPoint x: 724, endPoint y: 251, distance: 246.2
click at [724, 248] on div at bounding box center [833, 373] width 803 height 434
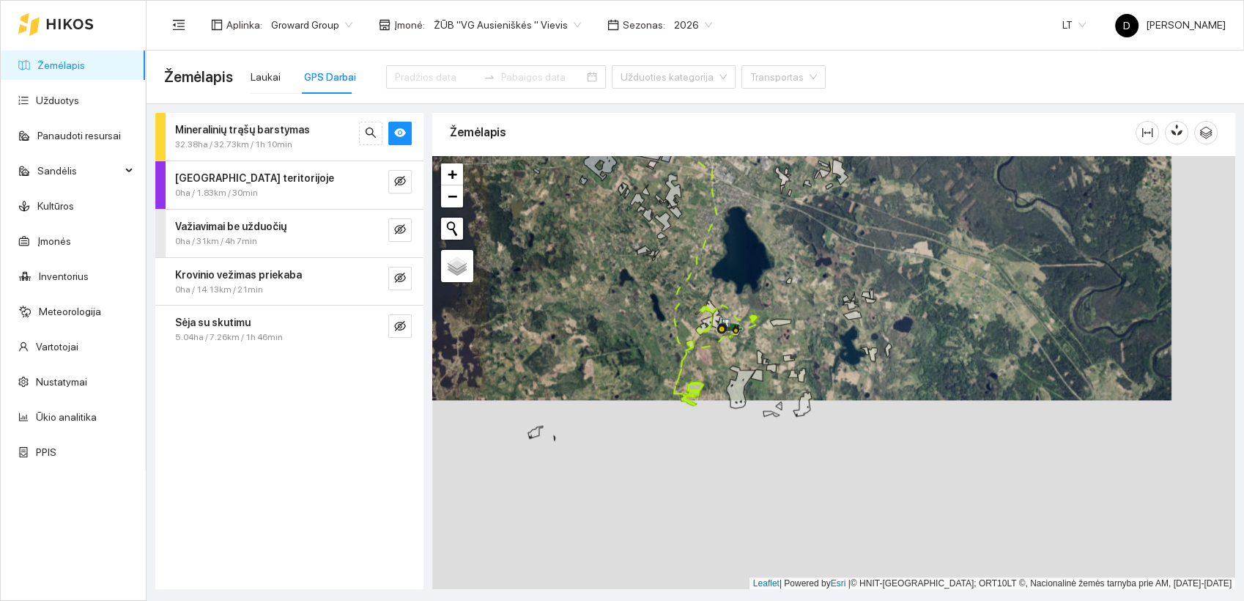
drag, startPoint x: 806, startPoint y: 467, endPoint x: 743, endPoint y: 278, distance: 199.4
click at [743, 278] on div at bounding box center [833, 373] width 803 height 434
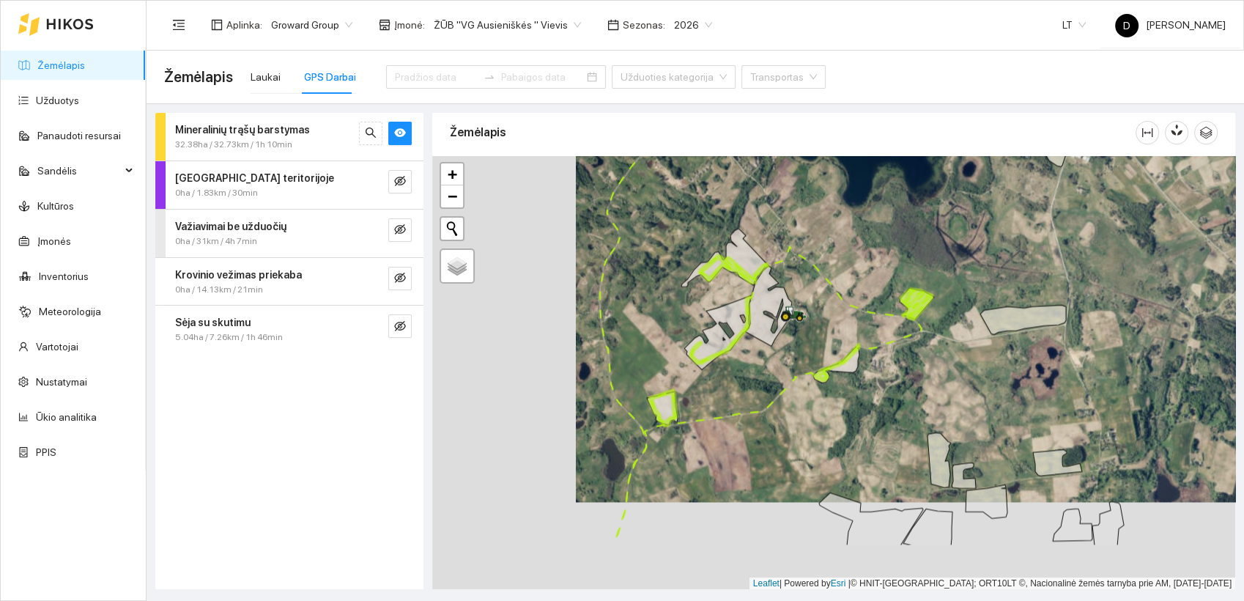
drag, startPoint x: 695, startPoint y: 431, endPoint x: 839, endPoint y: 343, distance: 168.3
click at [839, 343] on div at bounding box center [833, 373] width 803 height 434
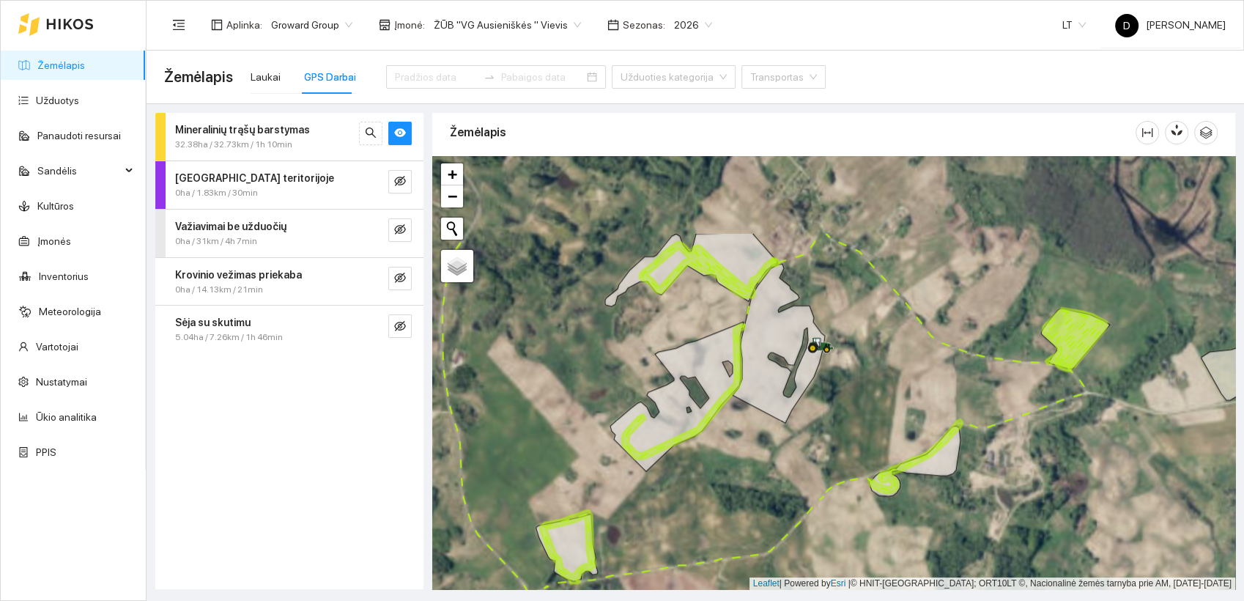
drag, startPoint x: 727, startPoint y: 376, endPoint x: 688, endPoint y: 499, distance: 128.5
click at [688, 499] on div at bounding box center [833, 373] width 803 height 434
click at [287, 453] on div "Mineralinių trąšų barstymas 32.38ha / 32.73km / 1h 10min Darbas teritorijoje 0h…" at bounding box center [289, 351] width 268 height 476
drag, startPoint x: 305, startPoint y: 471, endPoint x: 319, endPoint y: 468, distance: 14.2
click at [309, 470] on div "Mineralinių trąšų barstymas 32.38ha / 32.73km / 1h 10min Darbas teritorijoje 0h…" at bounding box center [289, 351] width 268 height 476
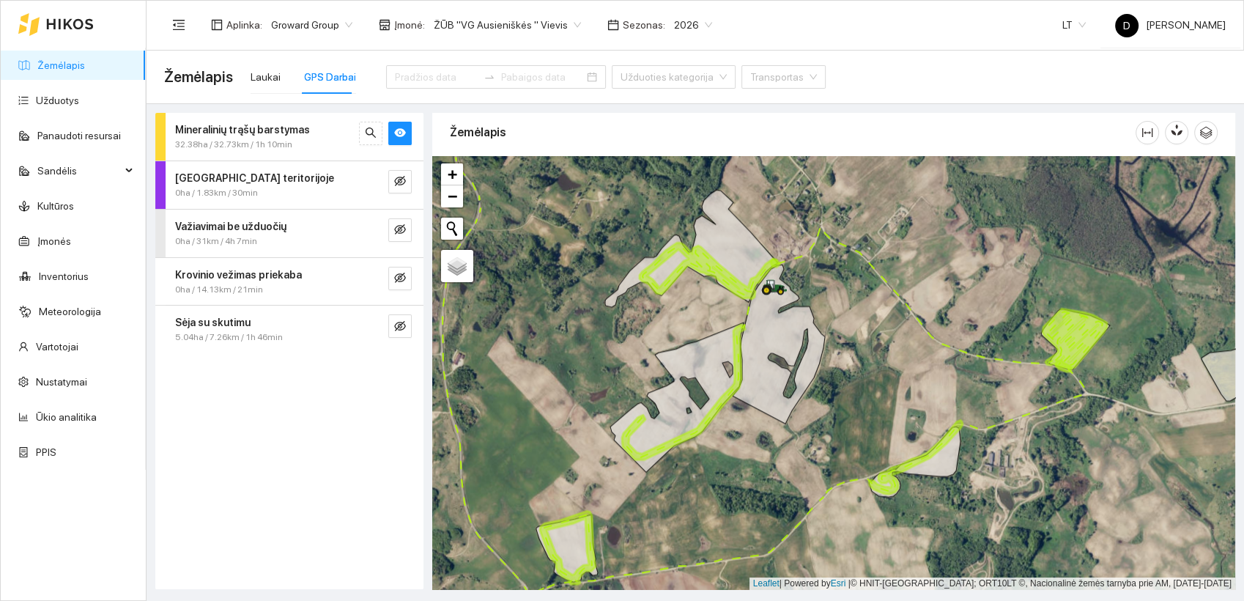
drag, startPoint x: 338, startPoint y: 506, endPoint x: 315, endPoint y: 478, distance: 35.9
click at [335, 505] on div "Mineralinių trąšų barstymas 32.38ha / 32.73km / 1h 10min Darbas teritorijoje 0h…" at bounding box center [289, 351] width 268 height 476
click at [240, 458] on div "Mineralinių trąšų barstymas 32.38ha / 32.73km / 1h 10min Darbas teritorijoje 0h…" at bounding box center [289, 351] width 268 height 476
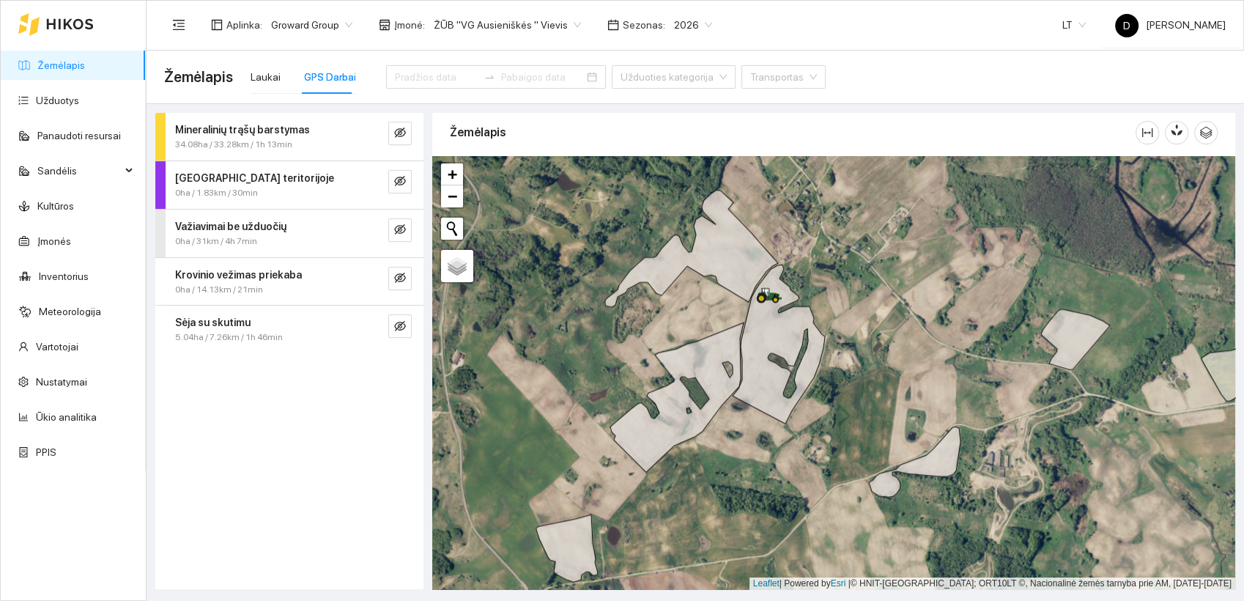
click at [284, 453] on div "Mineralinių trąšų barstymas 34.08ha / 33.28km / 1h 13min Darbas teritorijoje 0h…" at bounding box center [289, 351] width 268 height 476
click at [228, 426] on div "Mineralinių trąšų barstymas 34.08ha / 33.28km / 1h 13min Darbas teritorijoje 0h…" at bounding box center [289, 351] width 268 height 476
click at [238, 396] on div "Mineralinių trąšų barstymas 34.08ha / 33.28km / 1h 13min Darbas teritorijoje 0h…" at bounding box center [289, 351] width 268 height 476
drag, startPoint x: 356, startPoint y: 412, endPoint x: 354, endPoint y: 401, distance: 11.2
click at [356, 412] on div "Mineralinių trąšų barstymas 37.7ha / 34.36km / 1h 31min Darbas teritorijoje 0ha…" at bounding box center [289, 351] width 268 height 476
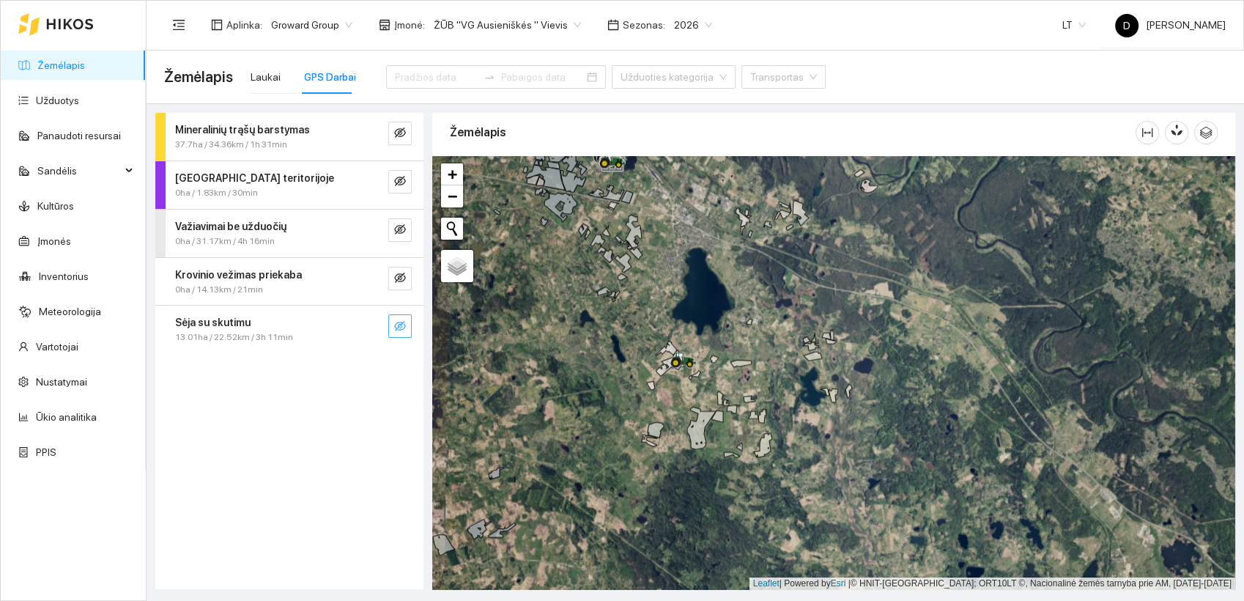
click at [398, 327] on icon "eye-invisible" at bounding box center [400, 326] width 12 height 12
click at [401, 324] on icon "eye" at bounding box center [400, 326] width 12 height 12
click at [259, 75] on div "Laukai" at bounding box center [265, 77] width 30 height 16
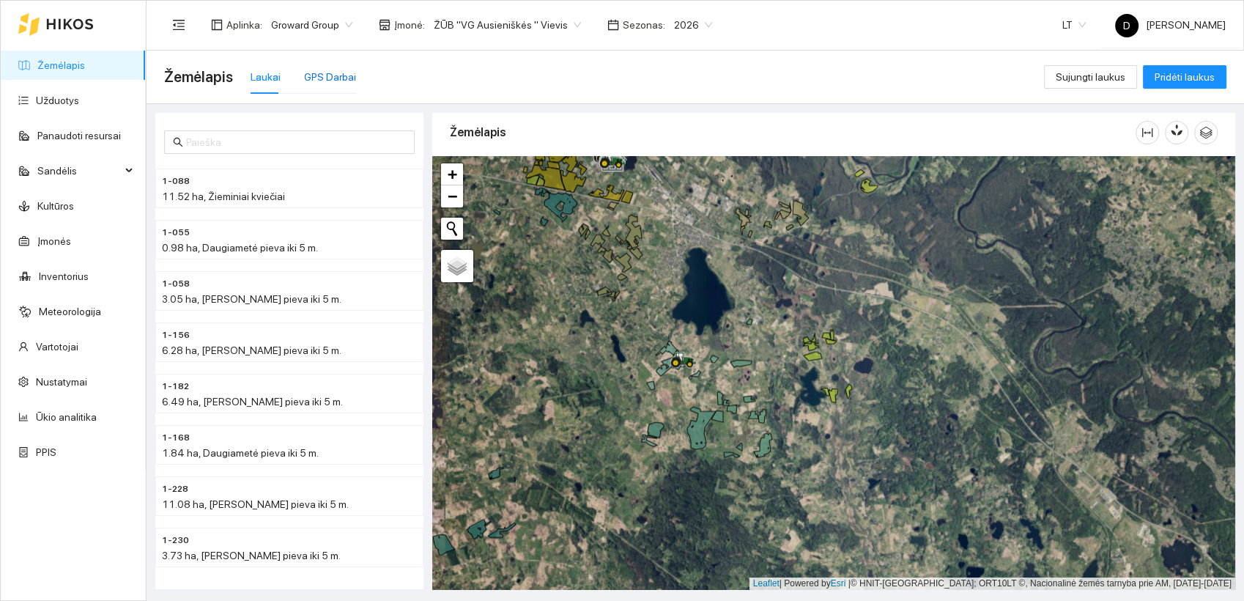
click at [336, 74] on div "GPS Darbai" at bounding box center [330, 77] width 52 height 16
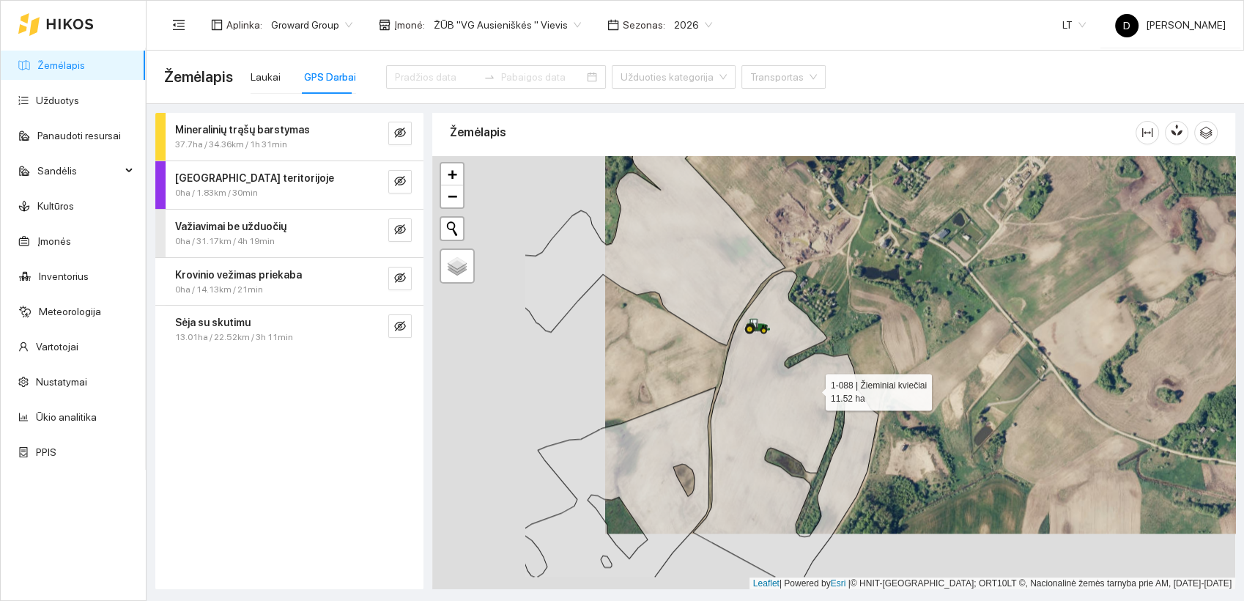
drag, startPoint x: 636, startPoint y: 445, endPoint x: 810, endPoint y: 389, distance: 183.2
click at [810, 389] on icon at bounding box center [785, 424] width 185 height 306
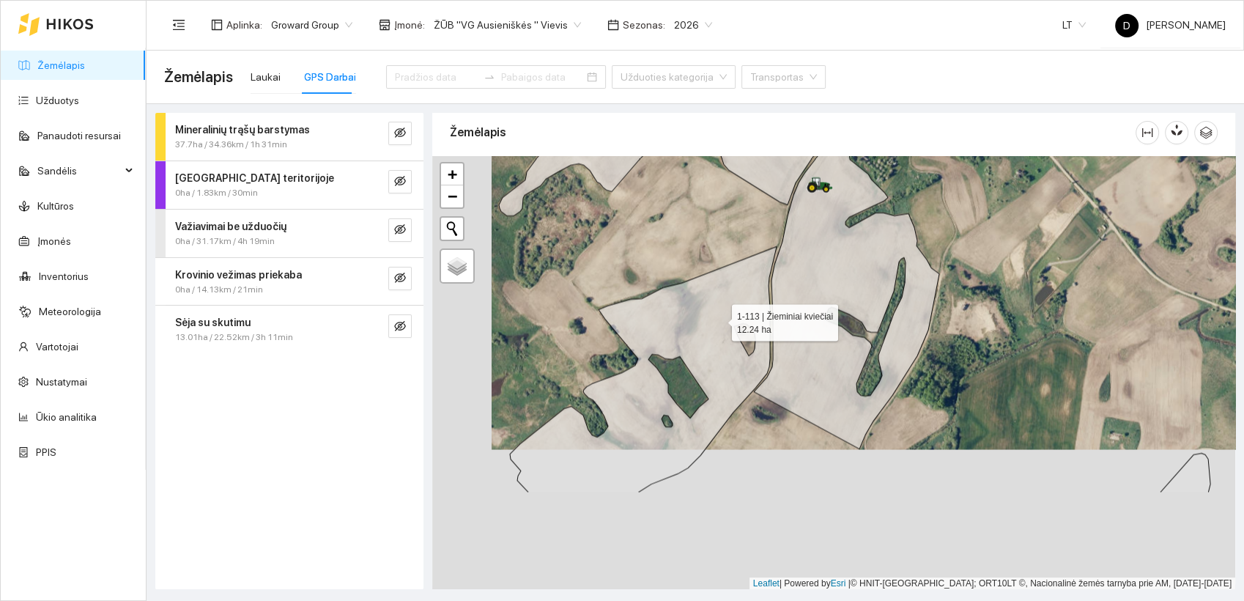
drag, startPoint x: 659, startPoint y: 460, endPoint x: 718, endPoint y: 319, distance: 152.6
click at [718, 319] on icon at bounding box center [643, 369] width 267 height 246
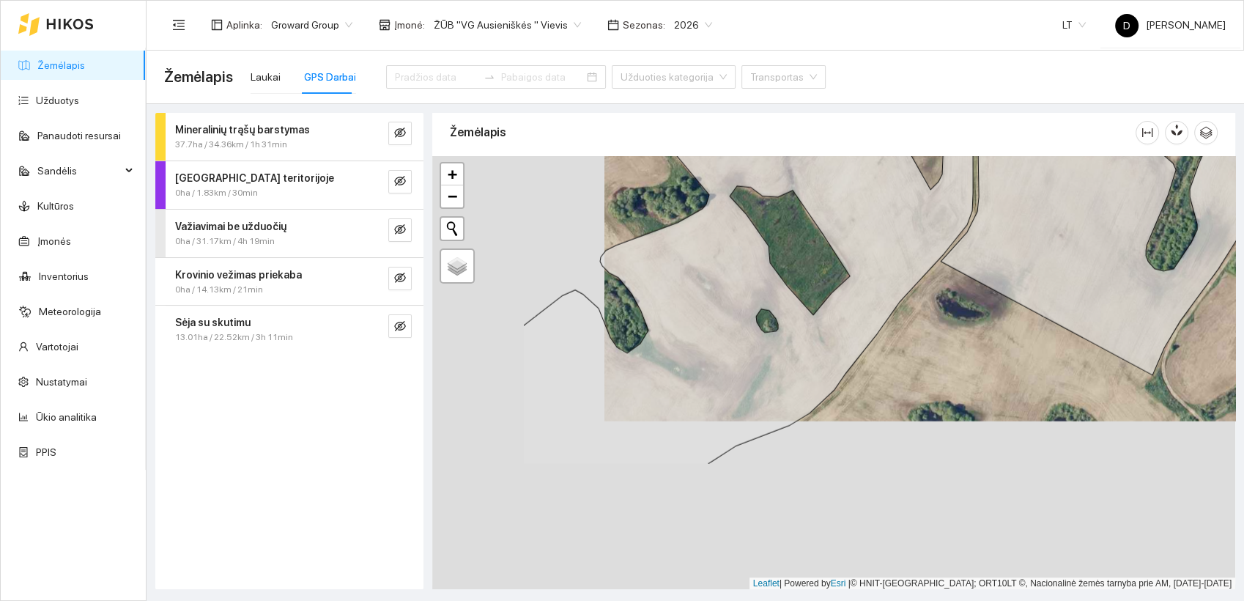
drag, startPoint x: 660, startPoint y: 316, endPoint x: 841, endPoint y: 145, distance: 249.2
click at [841, 130] on div "Žemėlapis" at bounding box center [833, 347] width 803 height 476
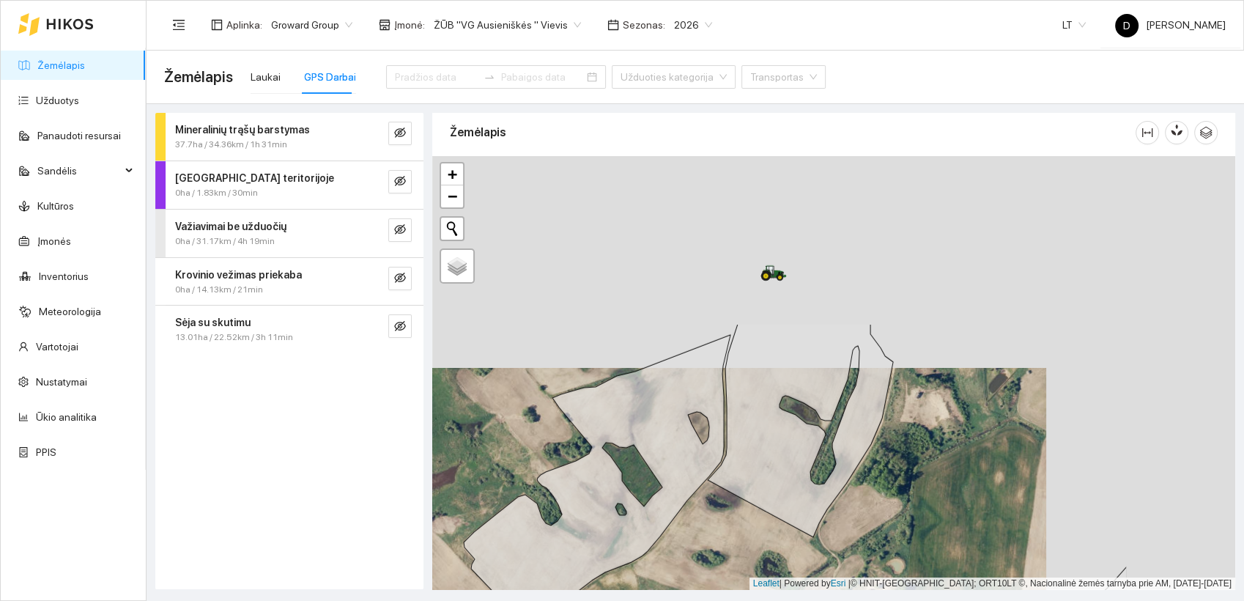
drag, startPoint x: 791, startPoint y: 199, endPoint x: 592, endPoint y: 423, distance: 299.8
click at [592, 423] on icon at bounding box center [597, 483] width 267 height 297
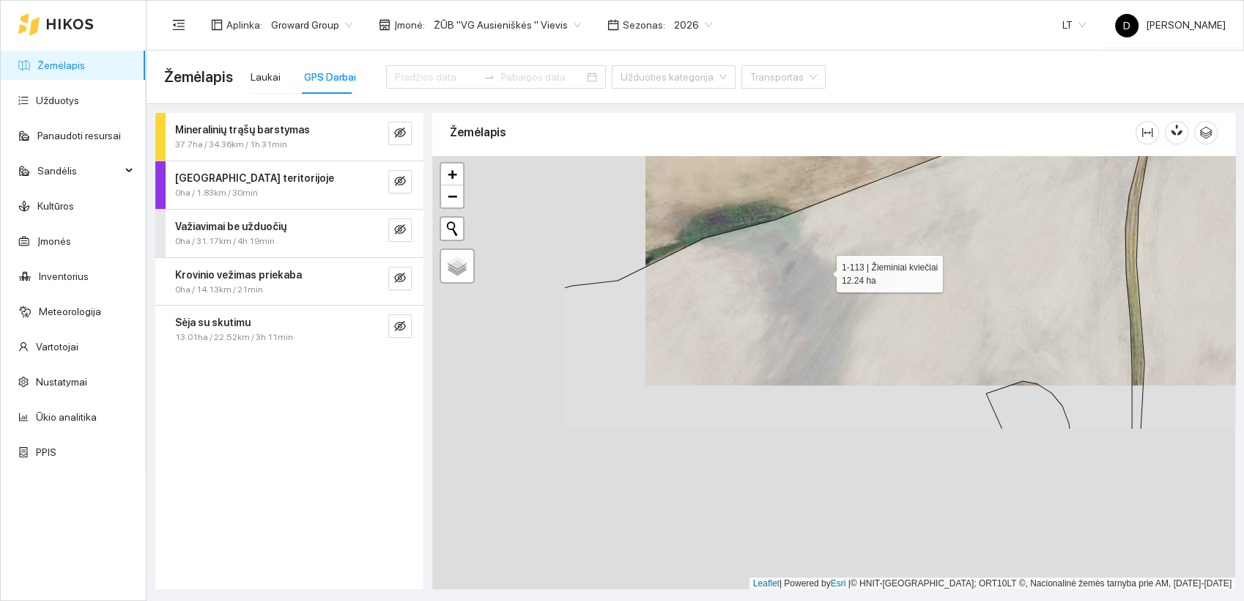
drag, startPoint x: 609, startPoint y: 475, endPoint x: 822, endPoint y: 270, distance: 295.2
click at [822, 270] on icon at bounding box center [861, 250] width 594 height 357
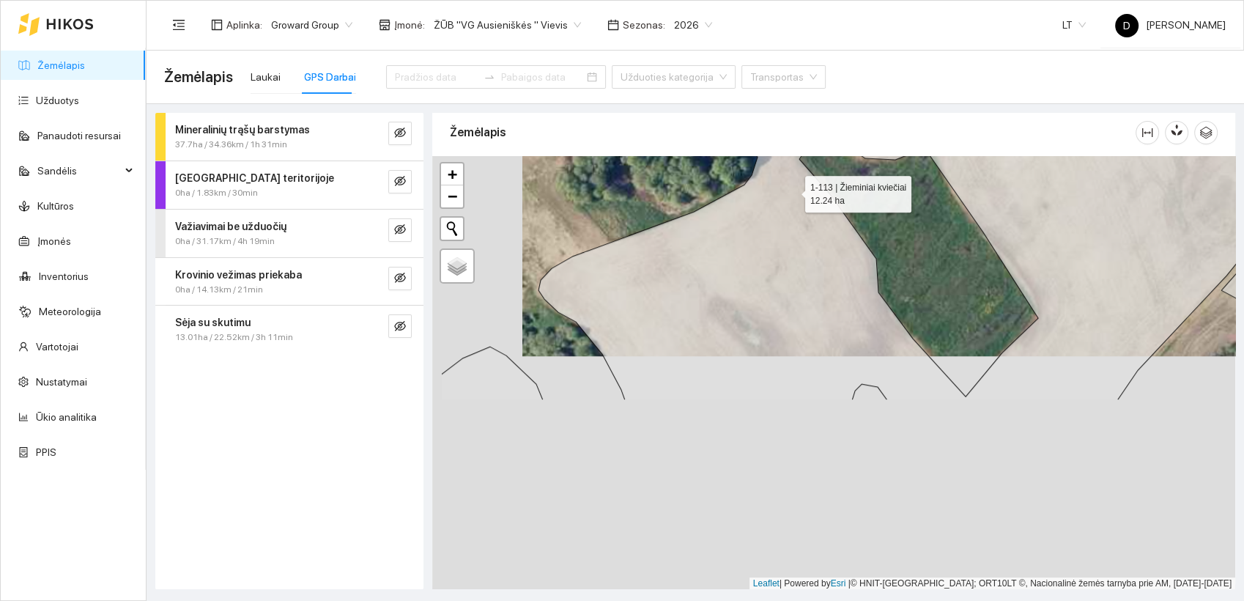
drag, startPoint x: 684, startPoint y: 454, endPoint x: 838, endPoint y: 39, distance: 442.8
click at [836, 48] on section "Aplinka : Groward Group Įmonė : ŽŪB "VG Ausieniškės " Vievis Sezonas : 2026 LT …" at bounding box center [694, 300] width 1097 height 601
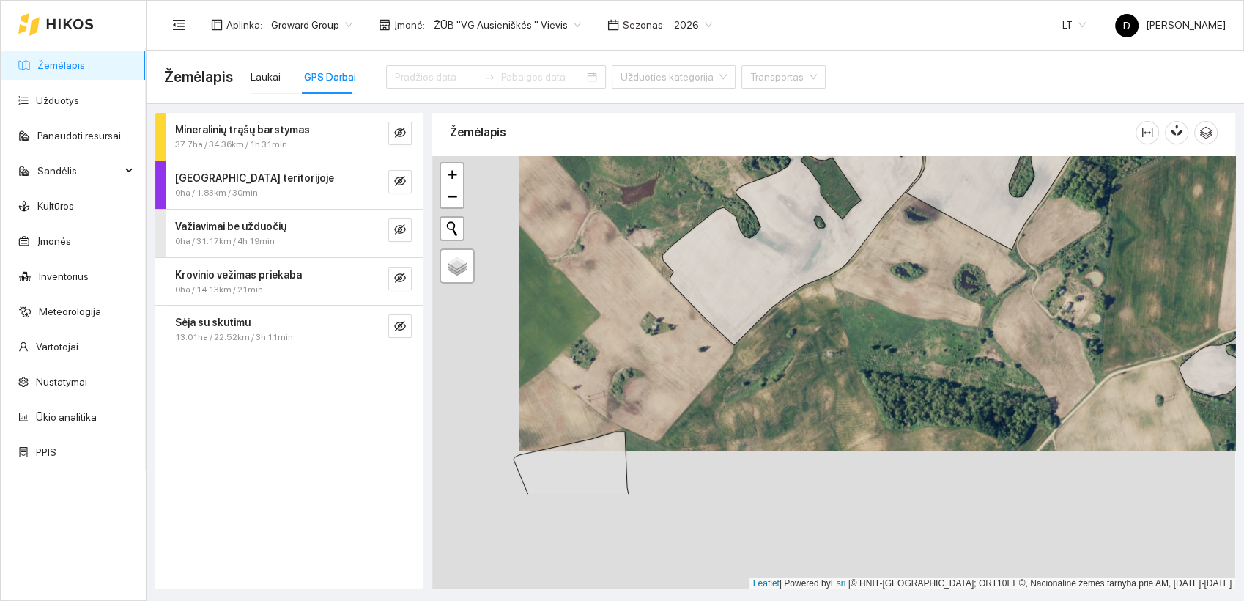
drag, startPoint x: 625, startPoint y: 458, endPoint x: 707, endPoint y: 335, distance: 147.9
click at [707, 335] on div at bounding box center [833, 373] width 803 height 434
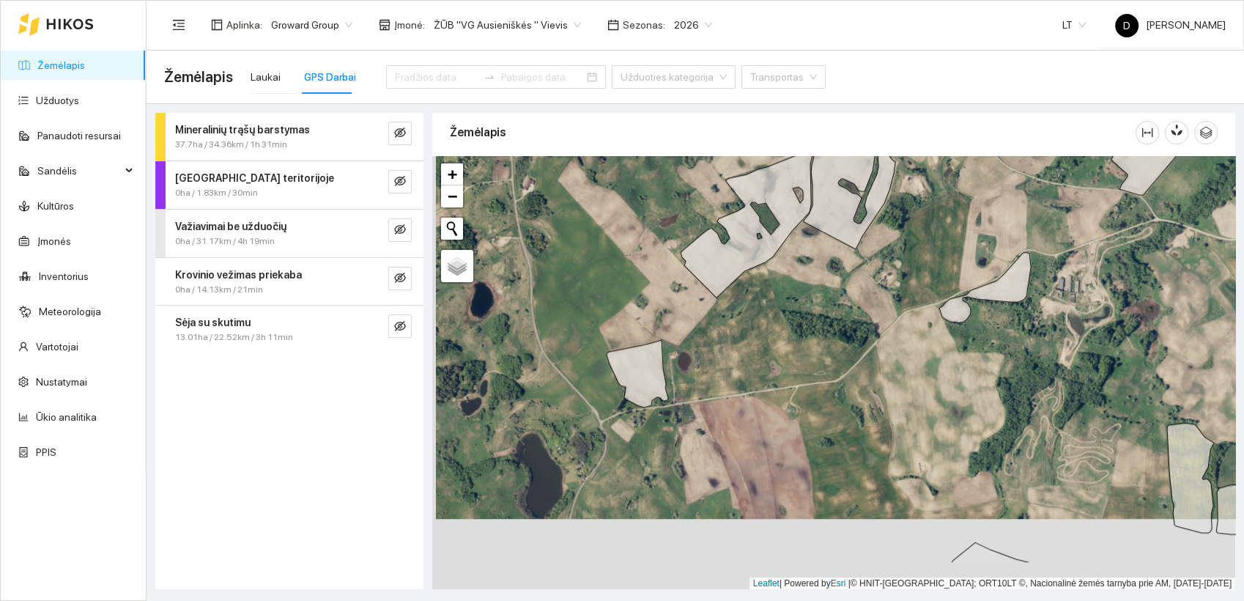
drag, startPoint x: 682, startPoint y: 387, endPoint x: 685, endPoint y: 314, distance: 72.6
click at [685, 314] on div at bounding box center [833, 373] width 803 height 434
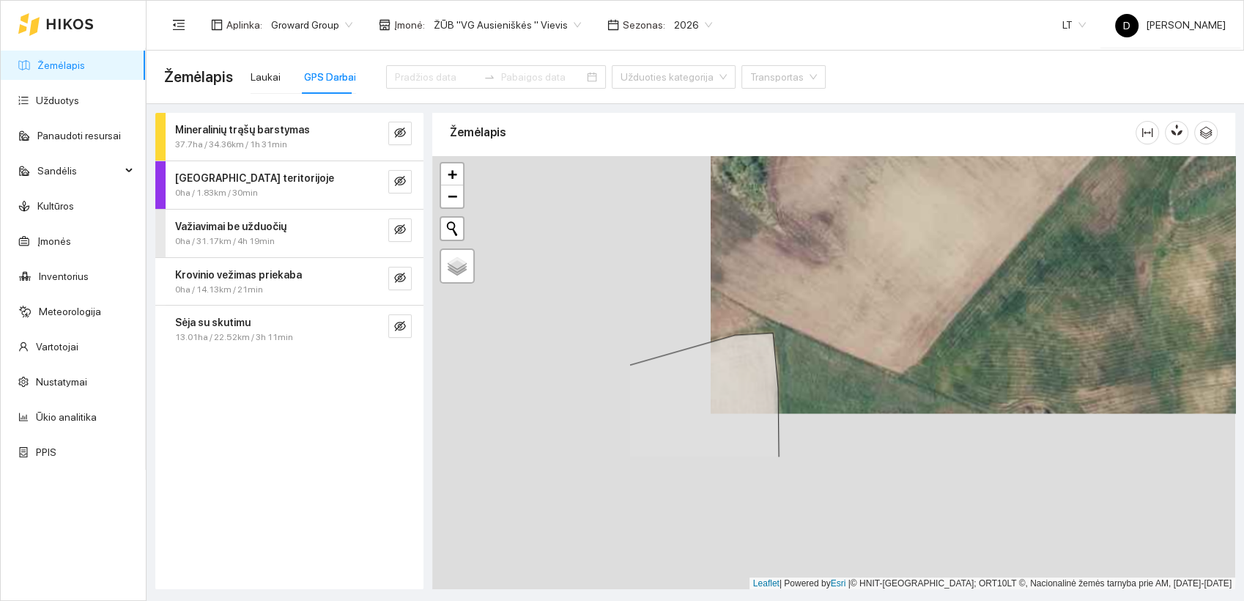
drag, startPoint x: 656, startPoint y: 398, endPoint x: 945, endPoint y: 204, distance: 348.3
click at [945, 204] on div at bounding box center [833, 373] width 803 height 434
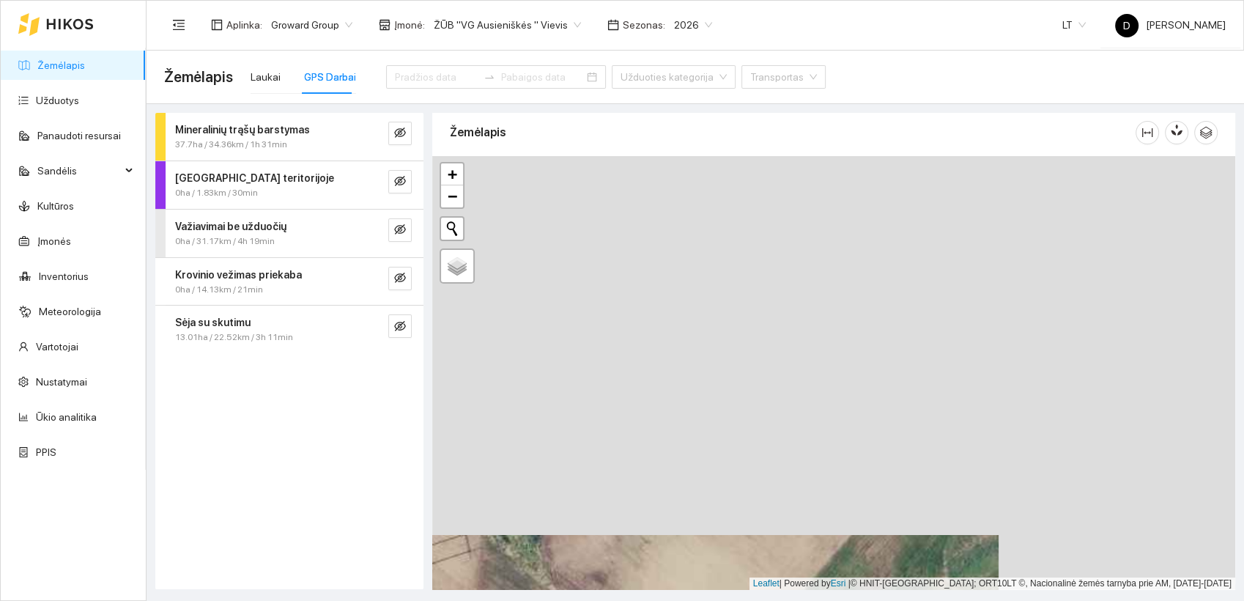
drag, startPoint x: 942, startPoint y: 208, endPoint x: 705, endPoint y: 587, distance: 446.4
click at [705, 587] on div at bounding box center [833, 373] width 803 height 434
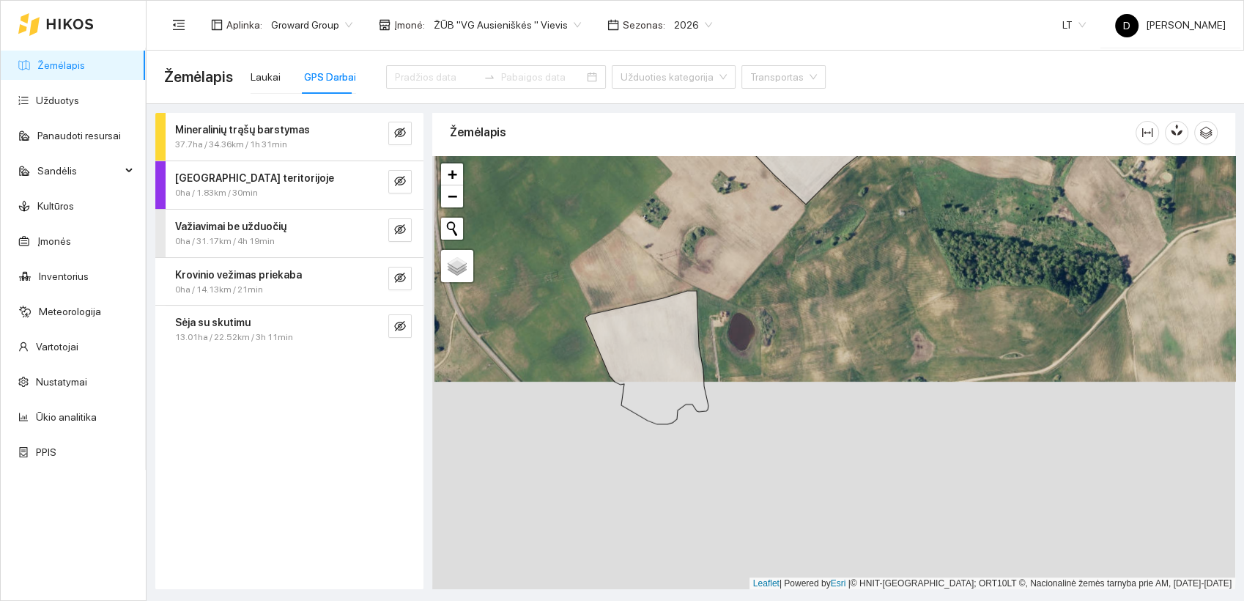
drag, startPoint x: 678, startPoint y: 456, endPoint x: 702, endPoint y: 292, distance: 165.8
click at [702, 292] on div at bounding box center [833, 373] width 803 height 434
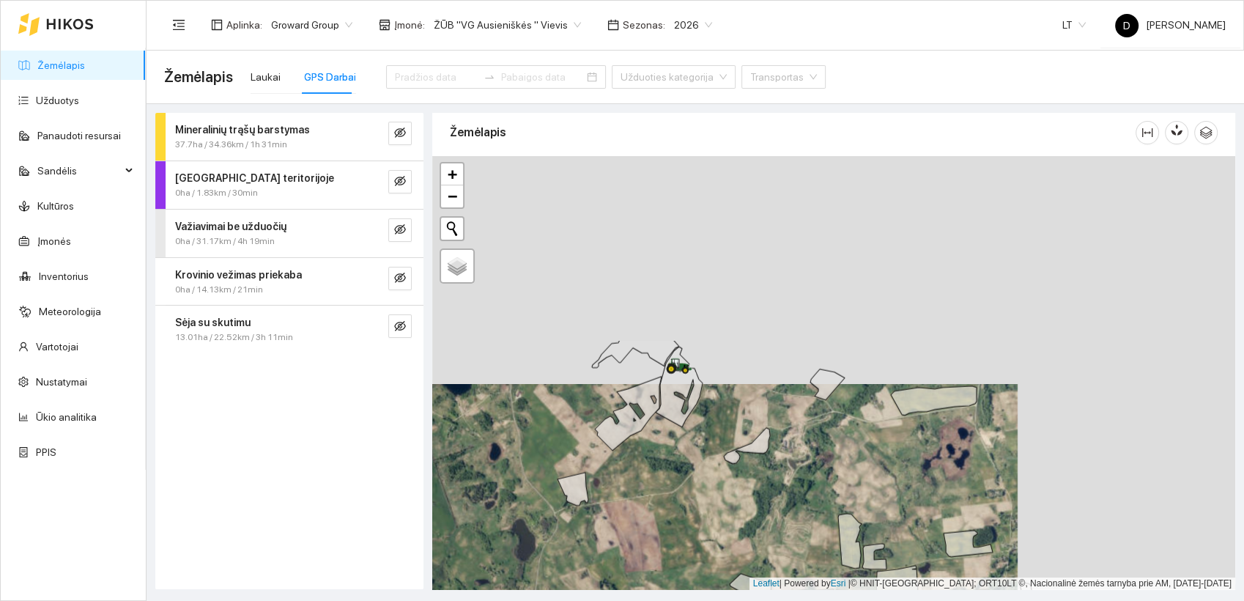
drag, startPoint x: 836, startPoint y: 228, endPoint x: 619, endPoint y: 453, distance: 312.8
click at [619, 454] on div at bounding box center [833, 373] width 803 height 434
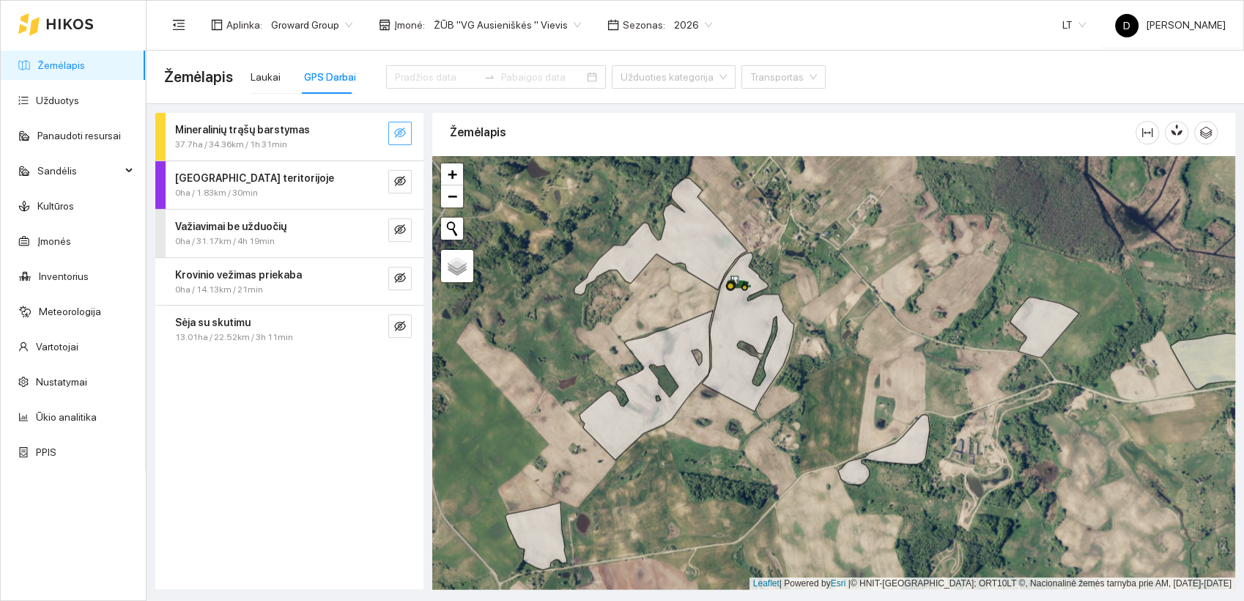
click at [399, 135] on icon "eye-invisible" at bounding box center [400, 133] width 12 height 12
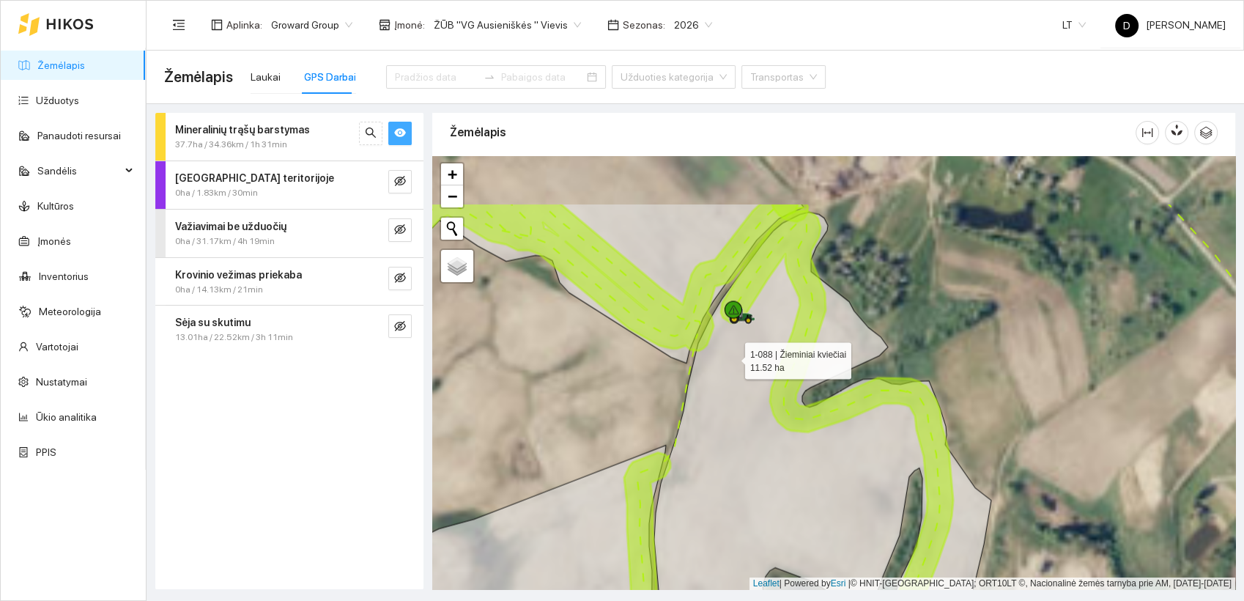
drag, startPoint x: 725, startPoint y: 266, endPoint x: 731, endPoint y: 357, distance: 91.7
click at [731, 357] on icon at bounding box center [810, 468] width 361 height 513
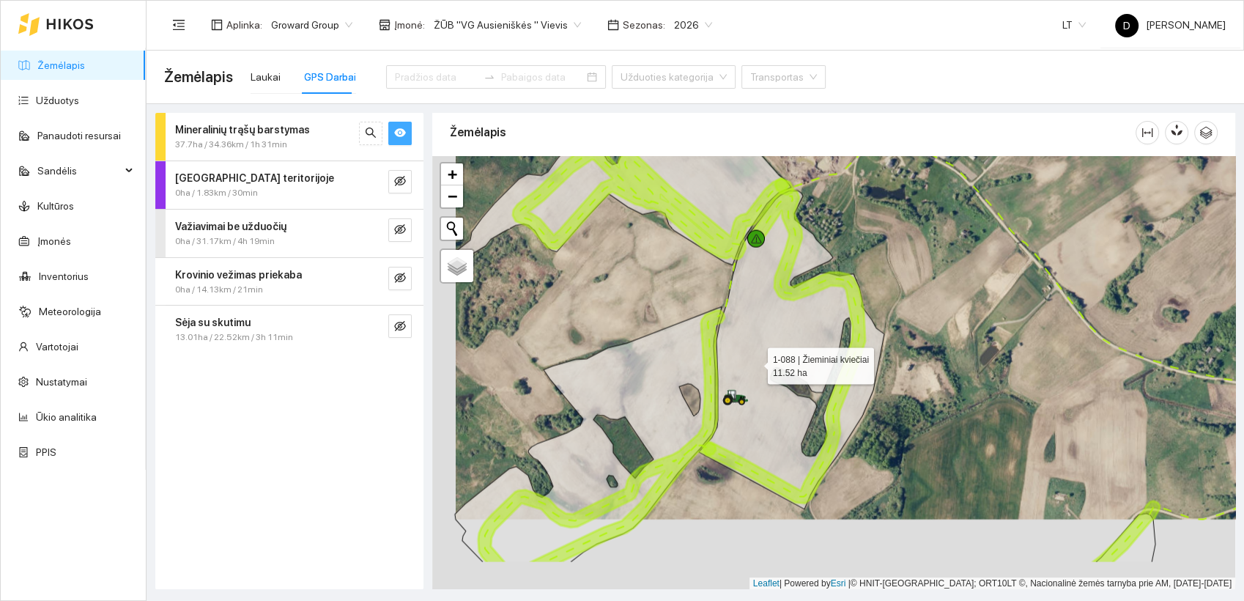
drag, startPoint x: 731, startPoint y: 434, endPoint x: 754, endPoint y: 363, distance: 74.8
click at [754, 363] on icon at bounding box center [791, 350] width 185 height 318
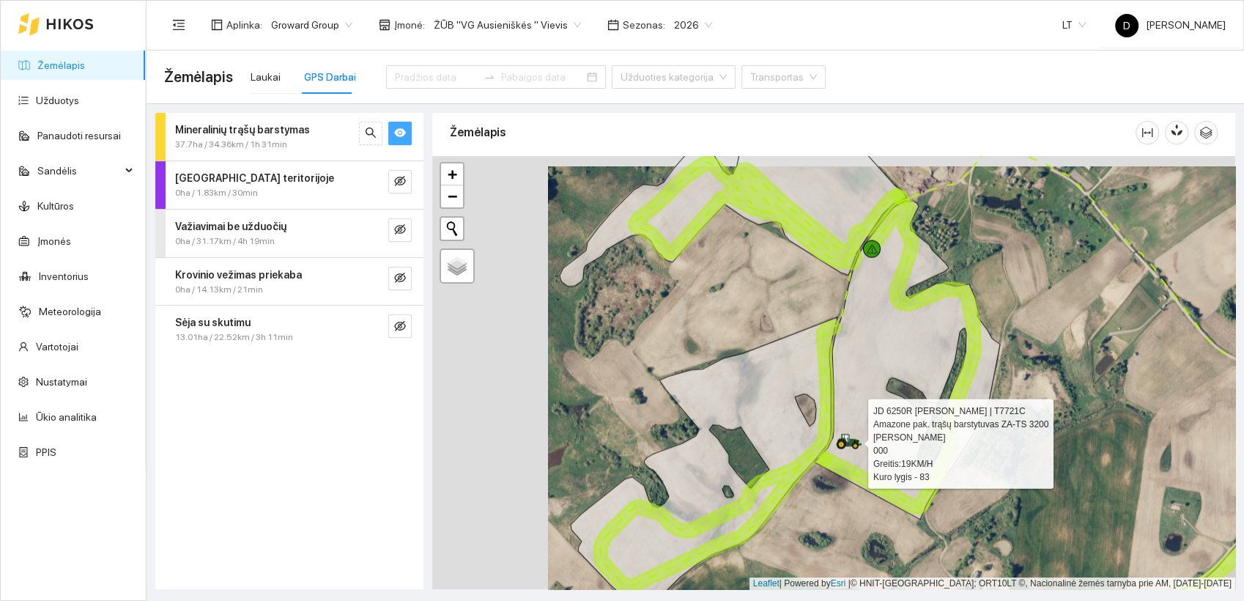
drag, startPoint x: 620, startPoint y: 318, endPoint x: 737, endPoint y: 326, distance: 116.7
click at [737, 327] on div at bounding box center [833, 373] width 803 height 434
